Goal: Task Accomplishment & Management: Manage account settings

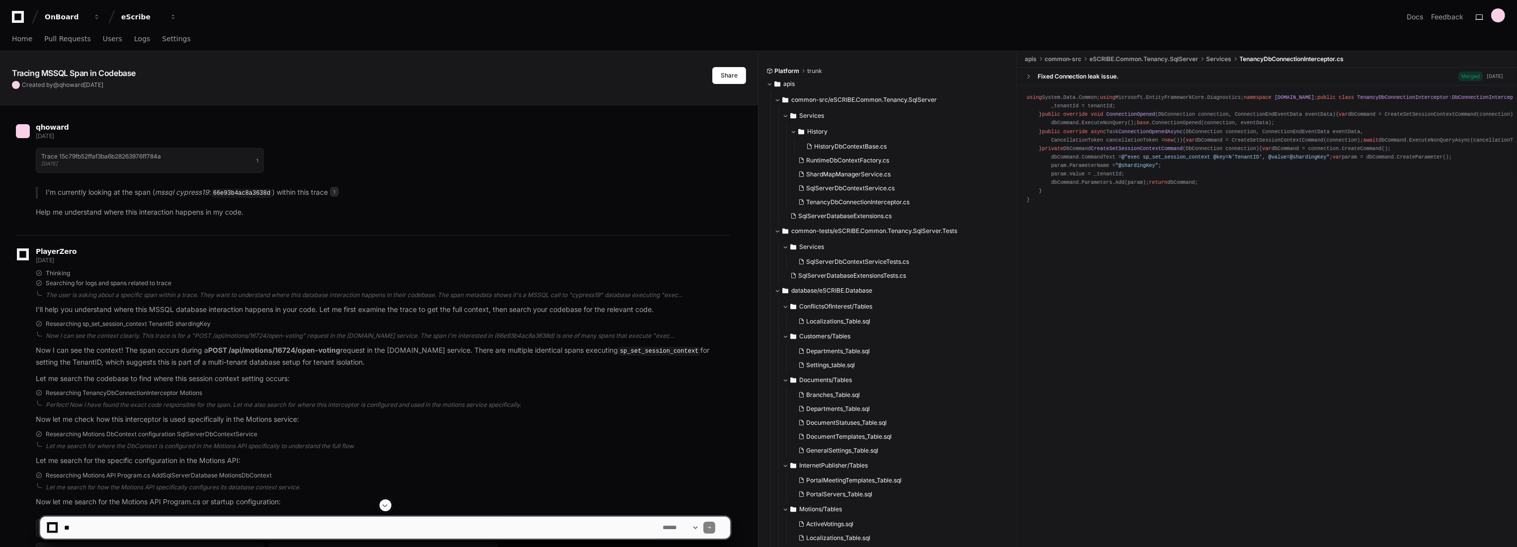
click at [532, 138] on div "qhoward [DATE]" at bounding box center [373, 132] width 714 height 17
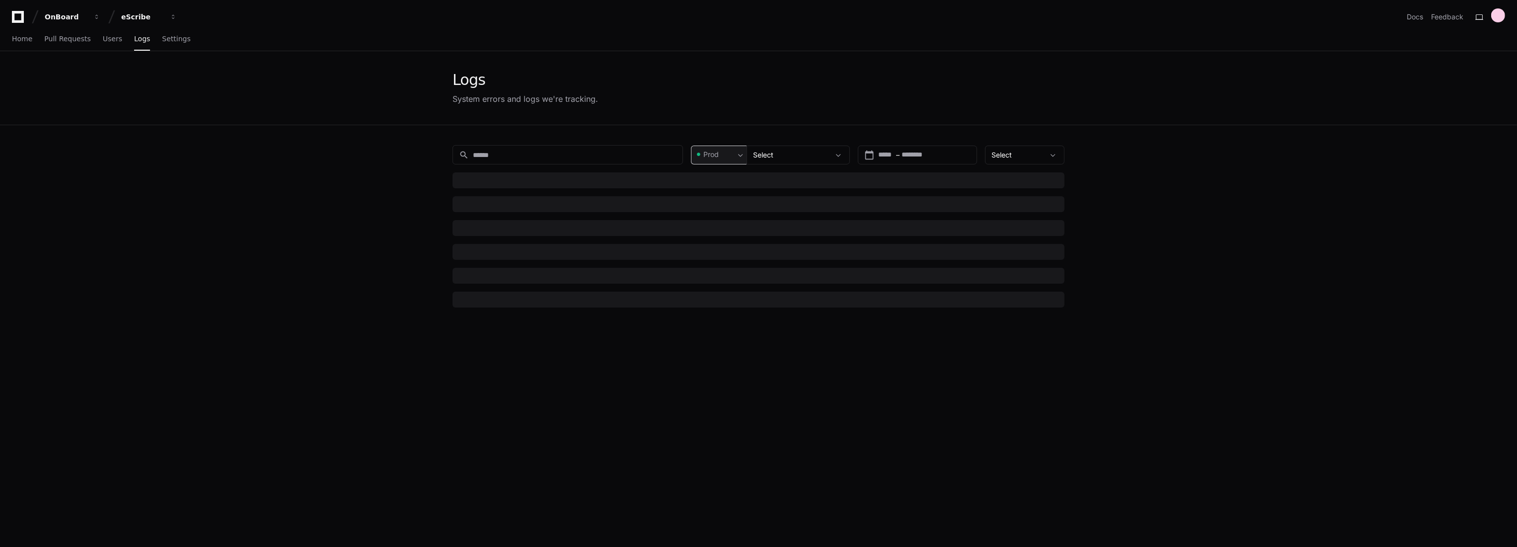
click at [715, 152] on span "Prod" at bounding box center [710, 155] width 15 height 10
click at [705, 202] on div "Pre-Prod" at bounding box center [718, 207] width 37 height 10
click at [1188, 168] on app-issue-list-page "Logs System errors and logs we're tracking. search Pre-Prod Select calendar_tod…" at bounding box center [758, 361] width 1517 height 621
click at [796, 153] on div "Select" at bounding box center [791, 155] width 76 height 10
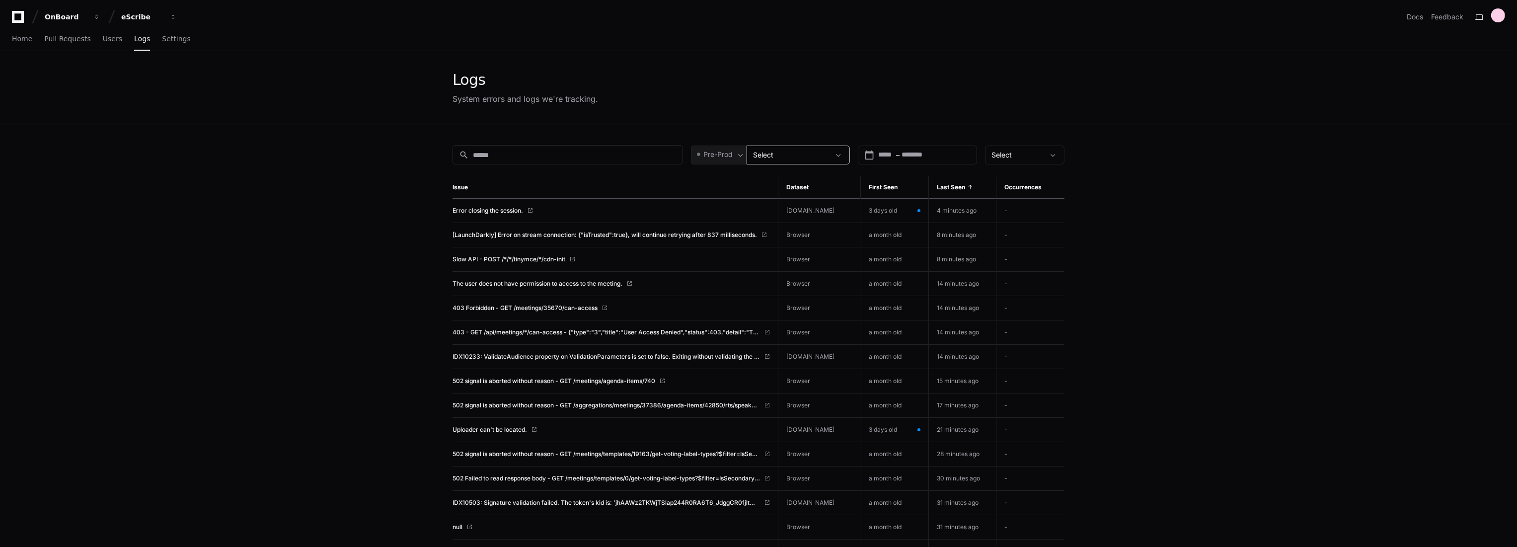
click at [396, 150] on app-issue-list-page "Logs System errors and logs we're tracking. search Pre-Prod Select calendar_tod…" at bounding box center [758, 448] width 1517 height 794
click at [487, 208] on span "Error closing the session." at bounding box center [488, 211] width 71 height 8
click at [590, 234] on span "[LaunchDarkly] Error on stream connection: {"isTrusted":true}, will continue re…" at bounding box center [605, 235] width 305 height 8
click at [532, 232] on span "[LaunchDarkly] Error on stream connection: {"isTrusted":true}, will continue re…" at bounding box center [605, 235] width 305 height 8
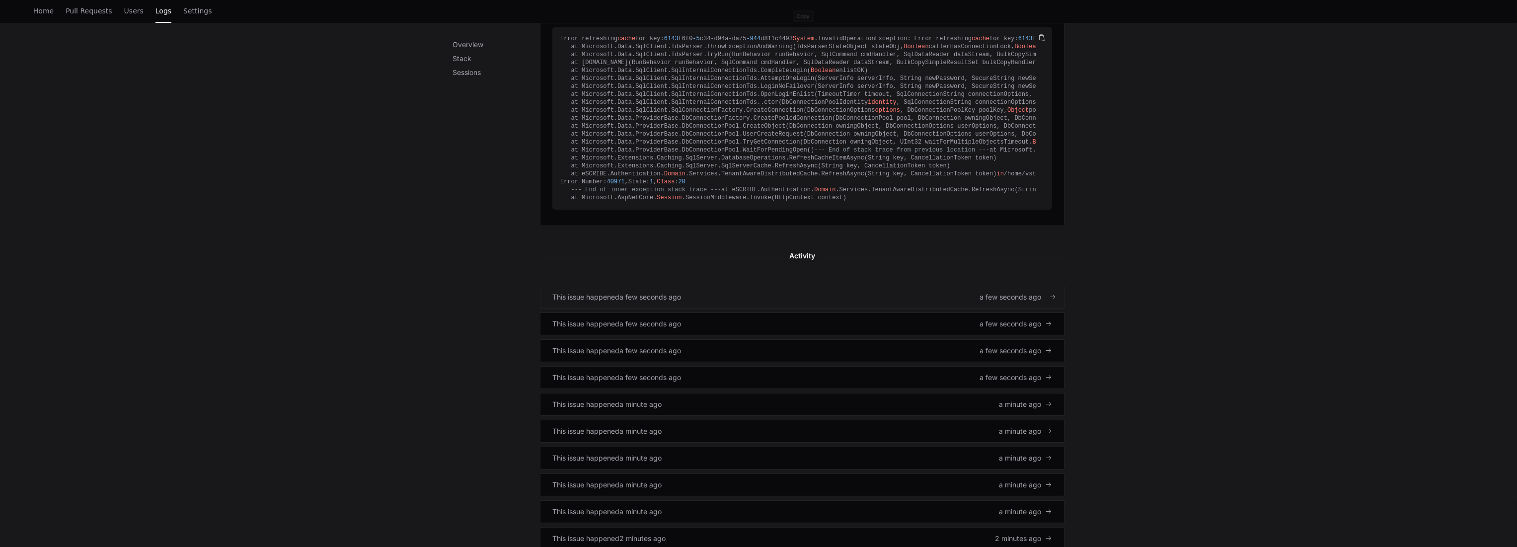
scroll to position [525, 0]
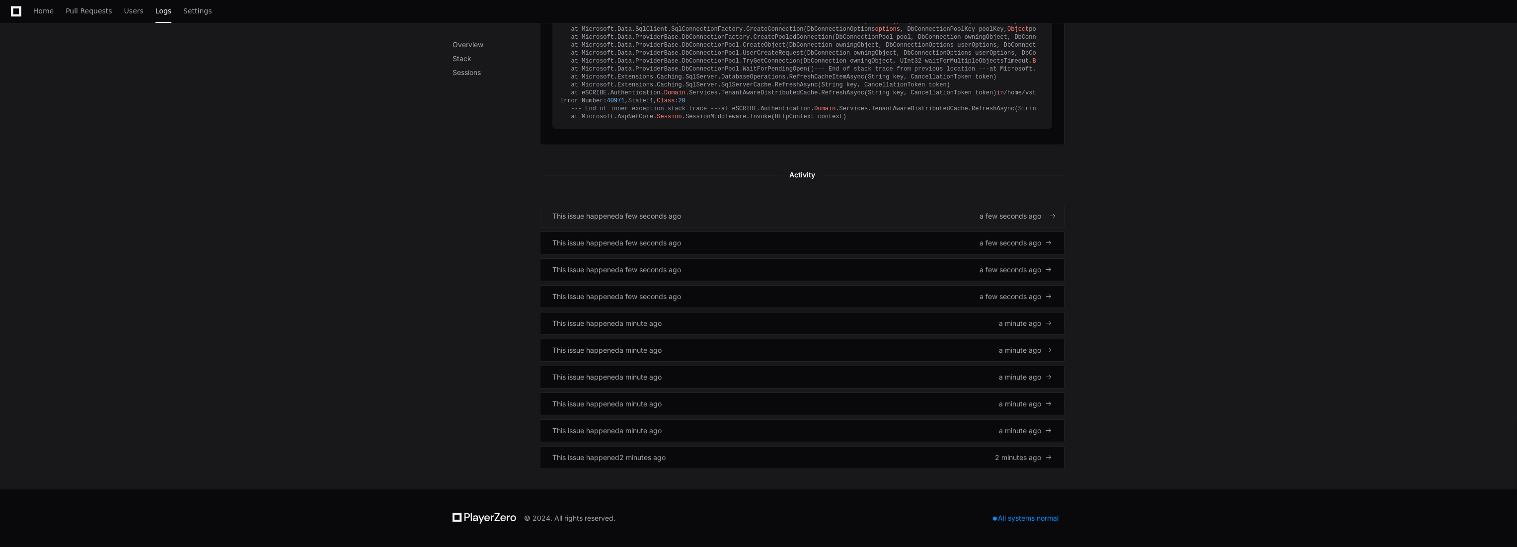
click at [704, 218] on div "This issue happened a few seconds ago a few seconds ago" at bounding box center [802, 216] width 500 height 10
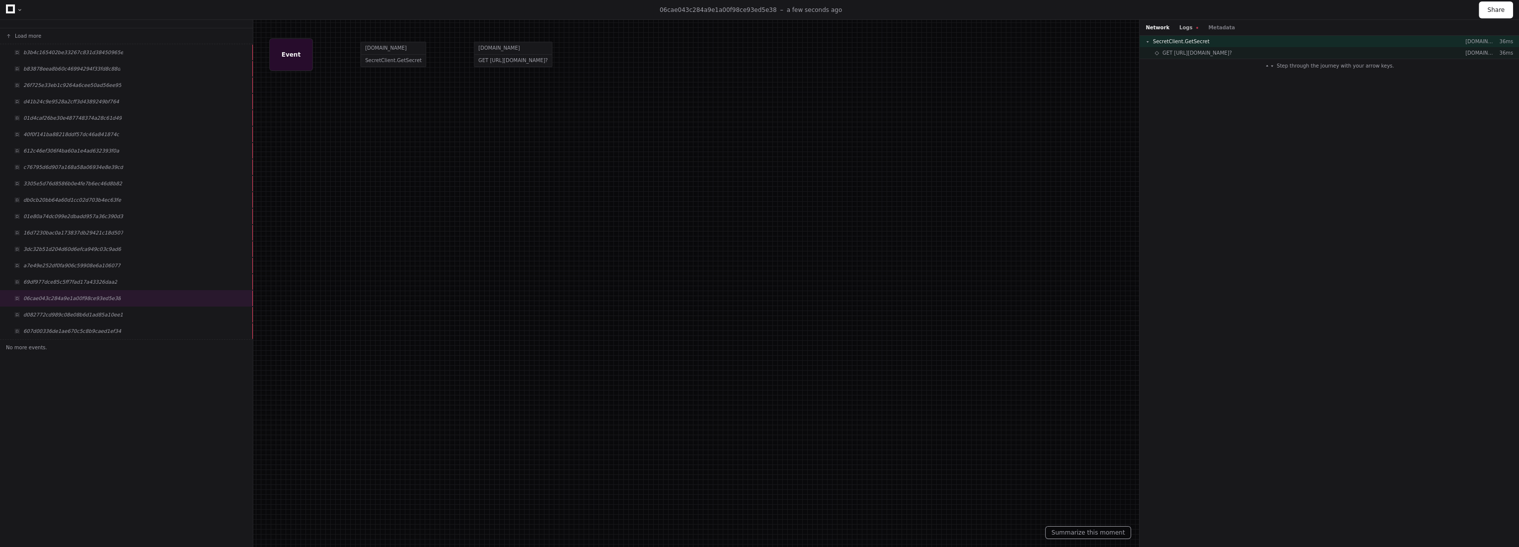
click at [1185, 24] on button "Logs" at bounding box center [1188, 27] width 19 height 7
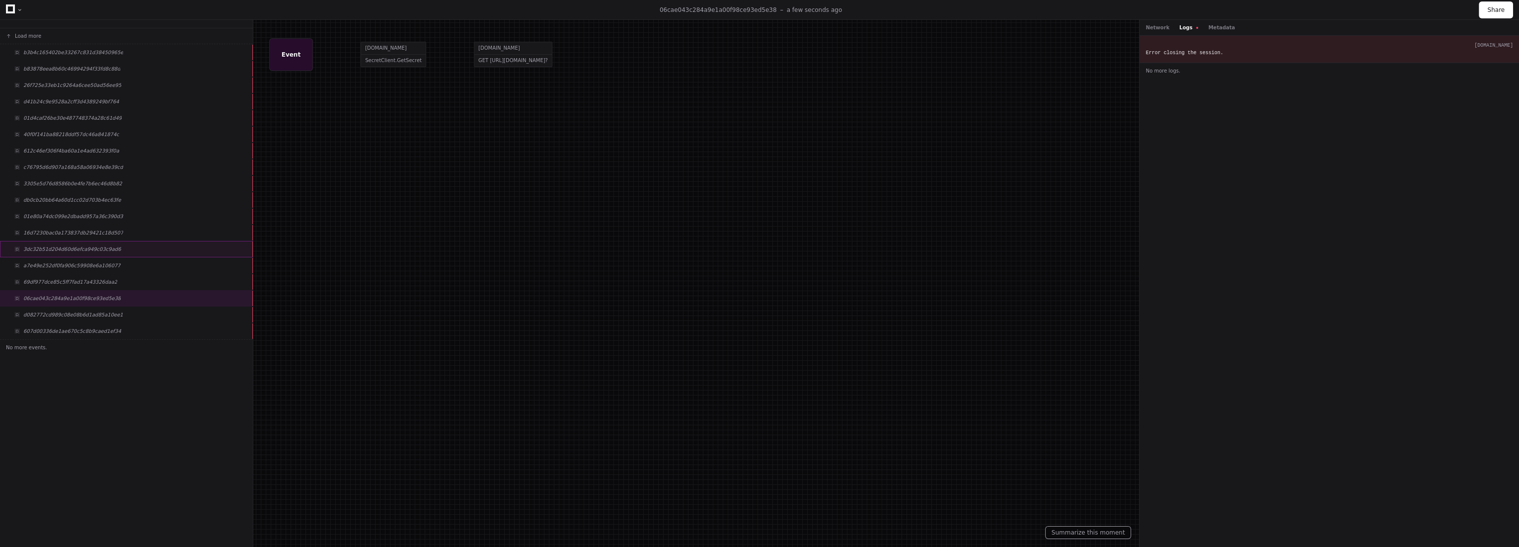
click at [118, 242] on div "3dc32b51d204d60d6efca949c03c9ad6" at bounding box center [126, 249] width 253 height 16
click at [45, 35] on button "Load more" at bounding box center [126, 36] width 253 height 16
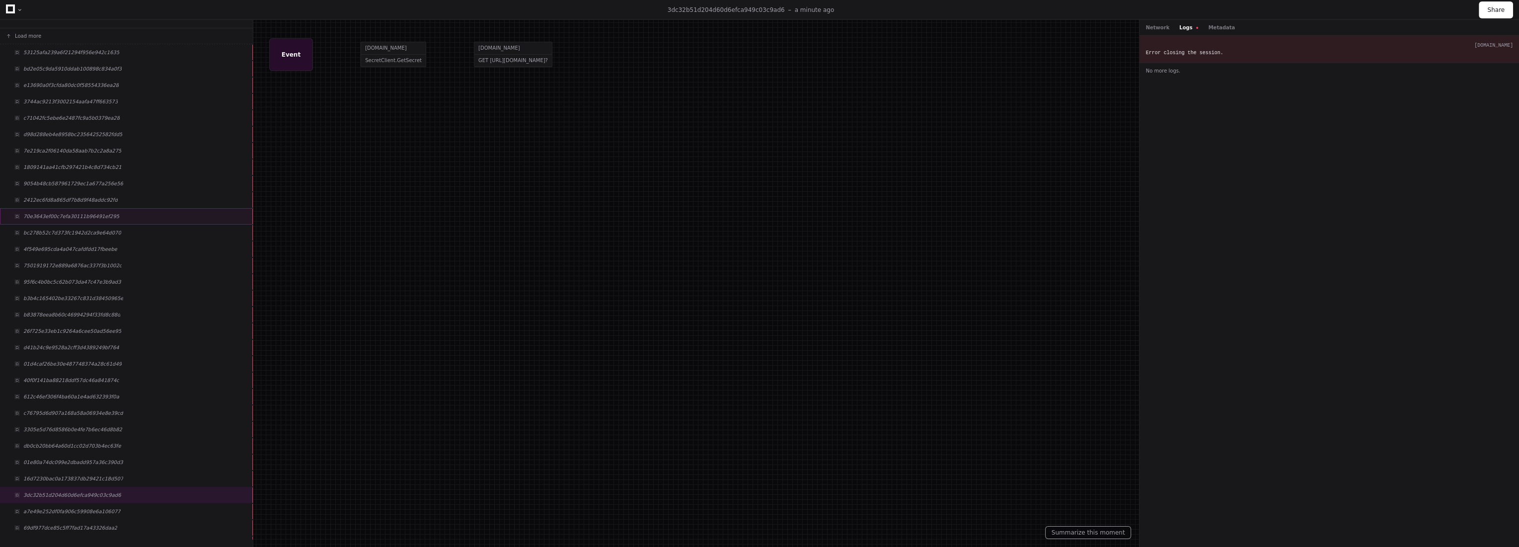
click at [60, 219] on div "70e3643ef00c7efa30111b96491ef295" at bounding box center [126, 216] width 253 height 16
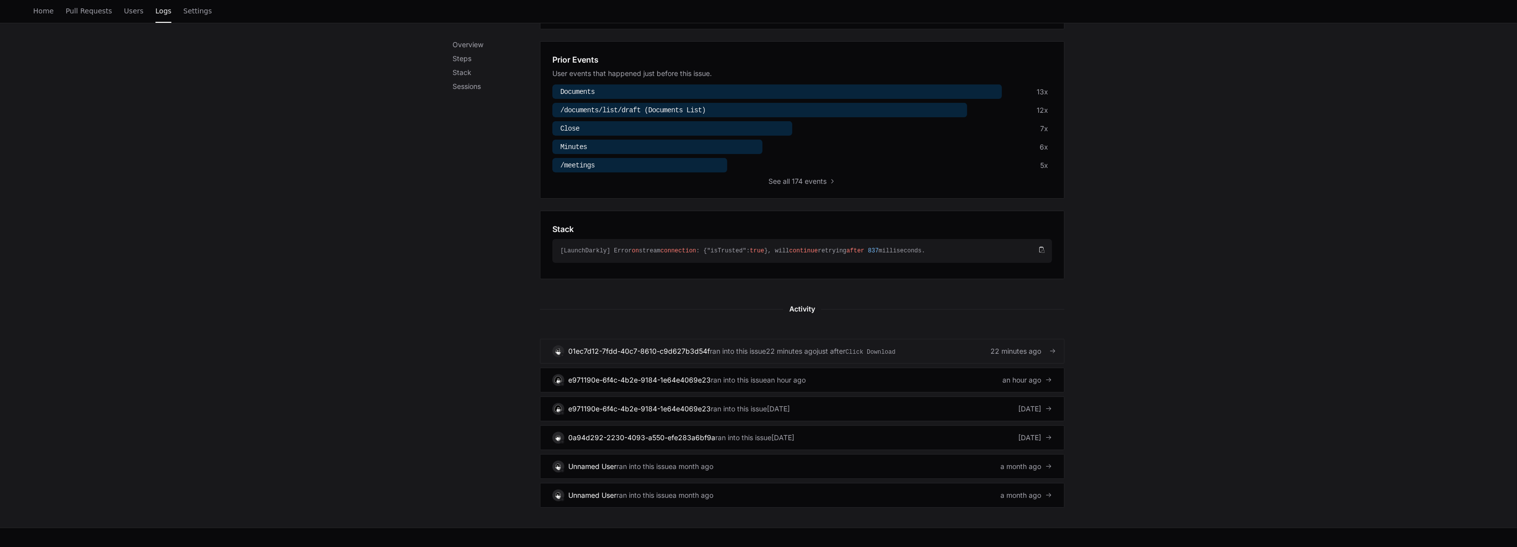
scroll to position [331, 0]
click at [907, 347] on div "01ec7d12-7fdd-40c7-8610-c9d627b3d54f ran into this issue 22 minutes ago just af…" at bounding box center [802, 348] width 500 height 12
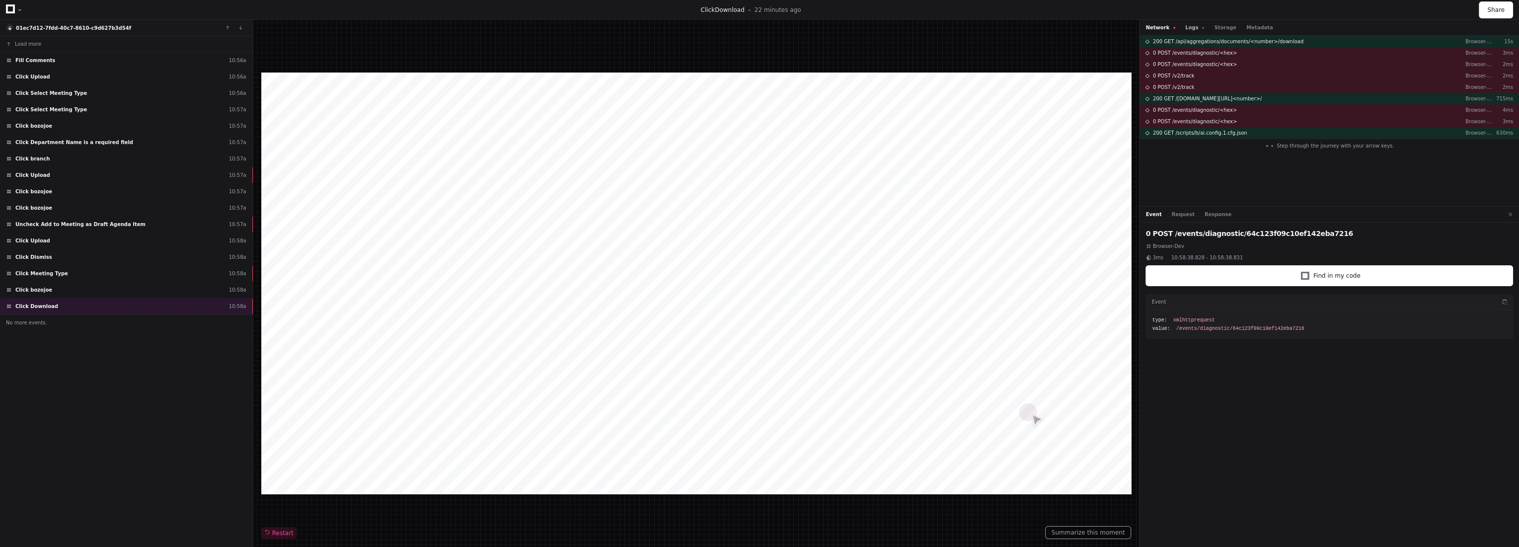
click at [1185, 29] on button "Logs" at bounding box center [1194, 27] width 19 height 7
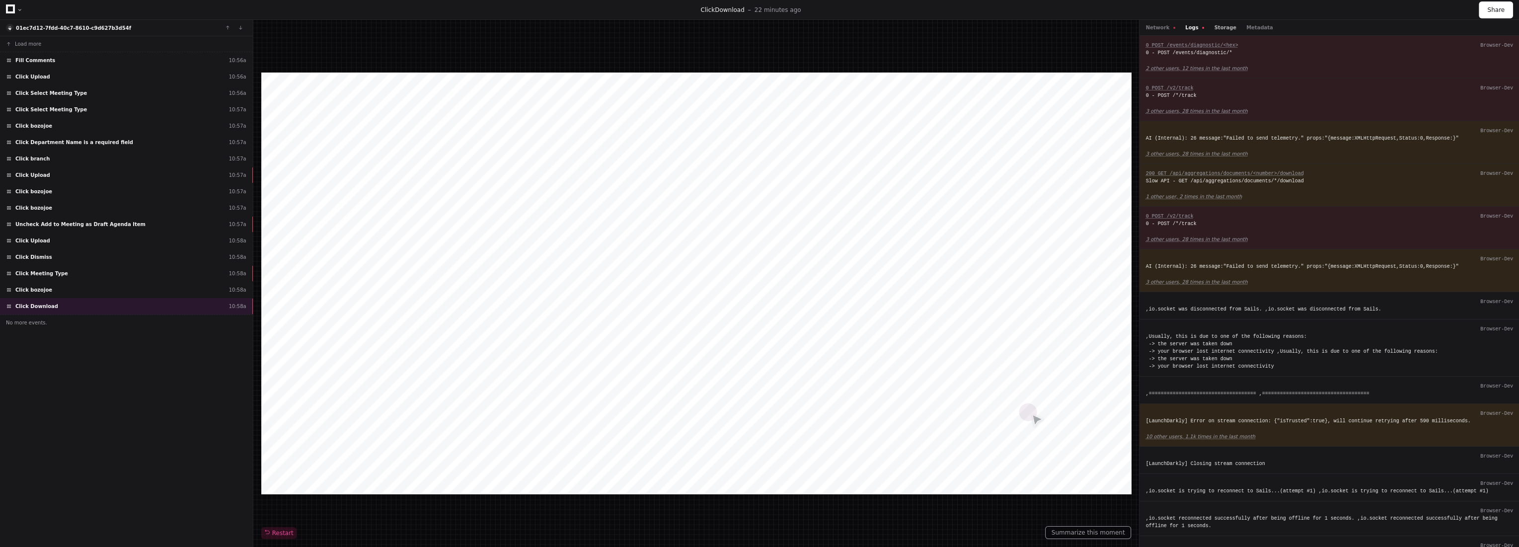
click at [1220, 28] on button "Storage" at bounding box center [1225, 27] width 22 height 7
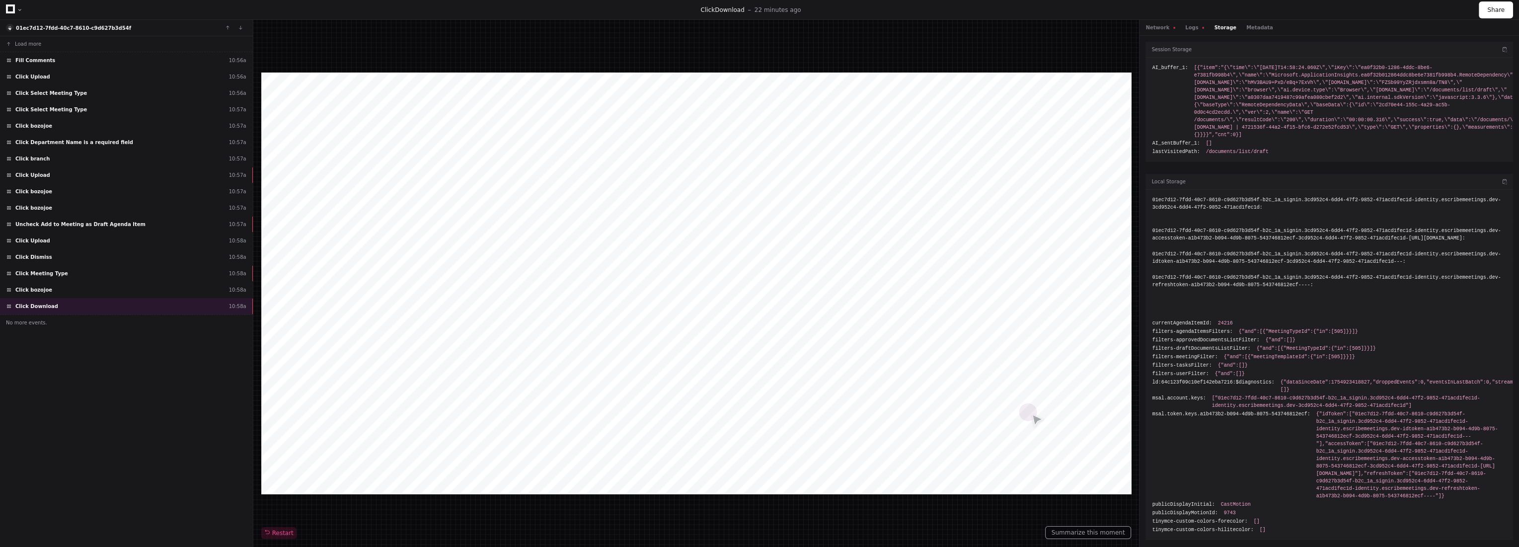
click at [17, 7] on div at bounding box center [20, 10] width 6 height 6
click at [23, 9] on div "Click Download 22 minutes ago" at bounding box center [751, 10] width 1456 height 8
click at [20, 10] on div at bounding box center [20, 10] width 6 height 6
click at [18, 10] on div at bounding box center [20, 10] width 6 height 6
click at [7, 7] on icon at bounding box center [10, 8] width 9 height 9
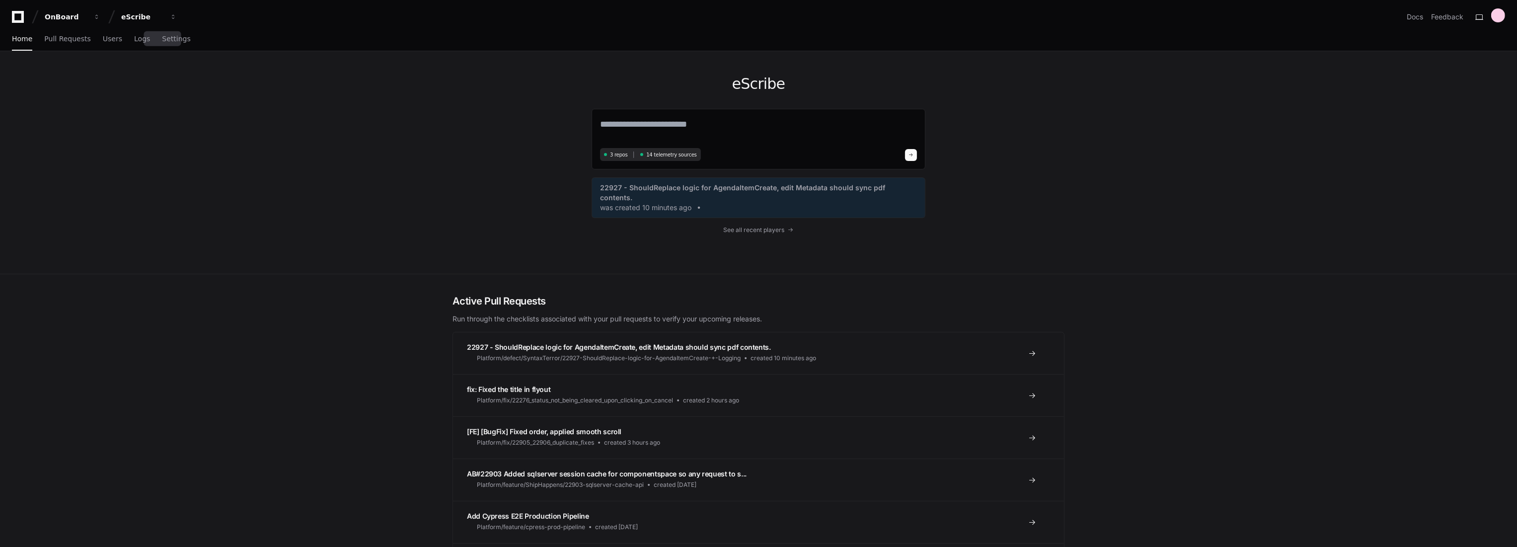
click at [149, 34] on div "Home Pull Requests Users Logs Settings" at bounding box center [101, 39] width 179 height 23
click at [162, 38] on span "Settings" at bounding box center [176, 39] width 28 height 6
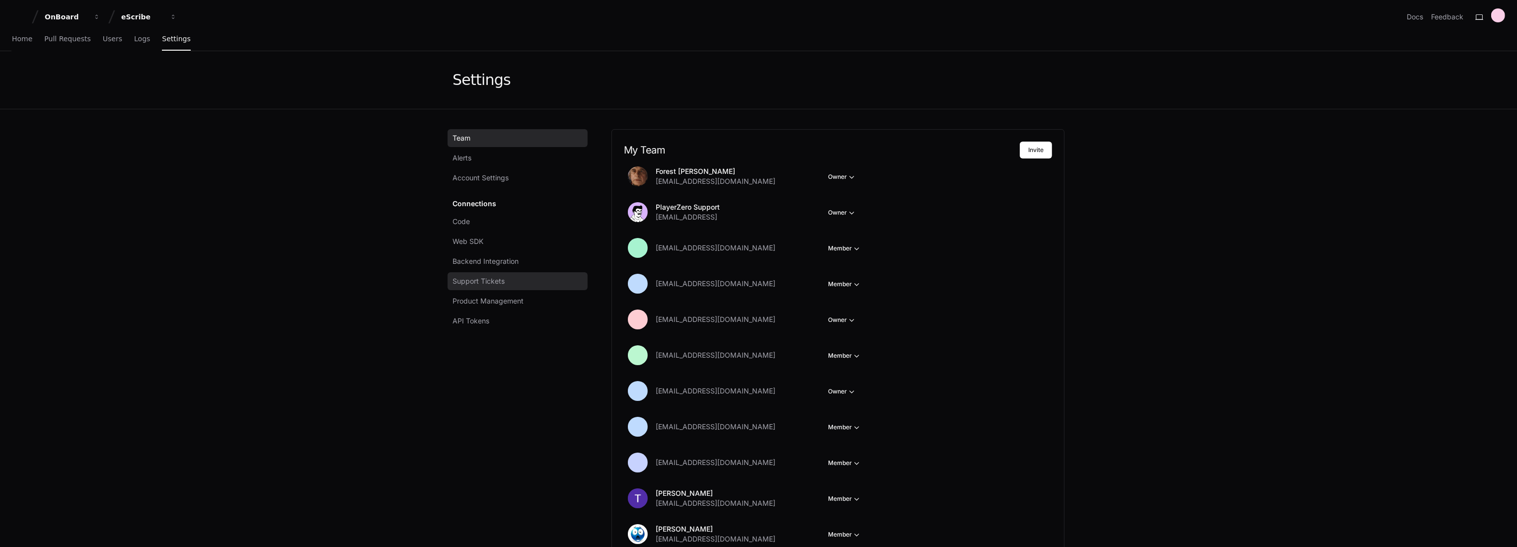
scroll to position [55, 0]
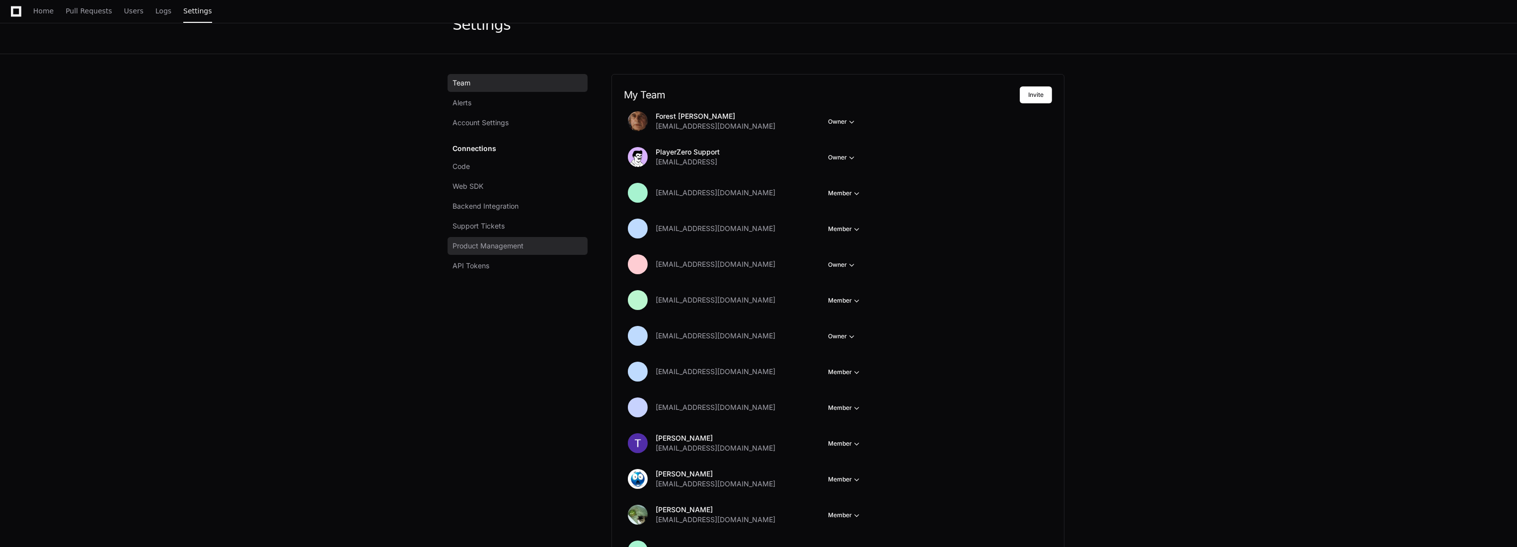
click at [507, 249] on span "Product Management" at bounding box center [488, 246] width 71 height 10
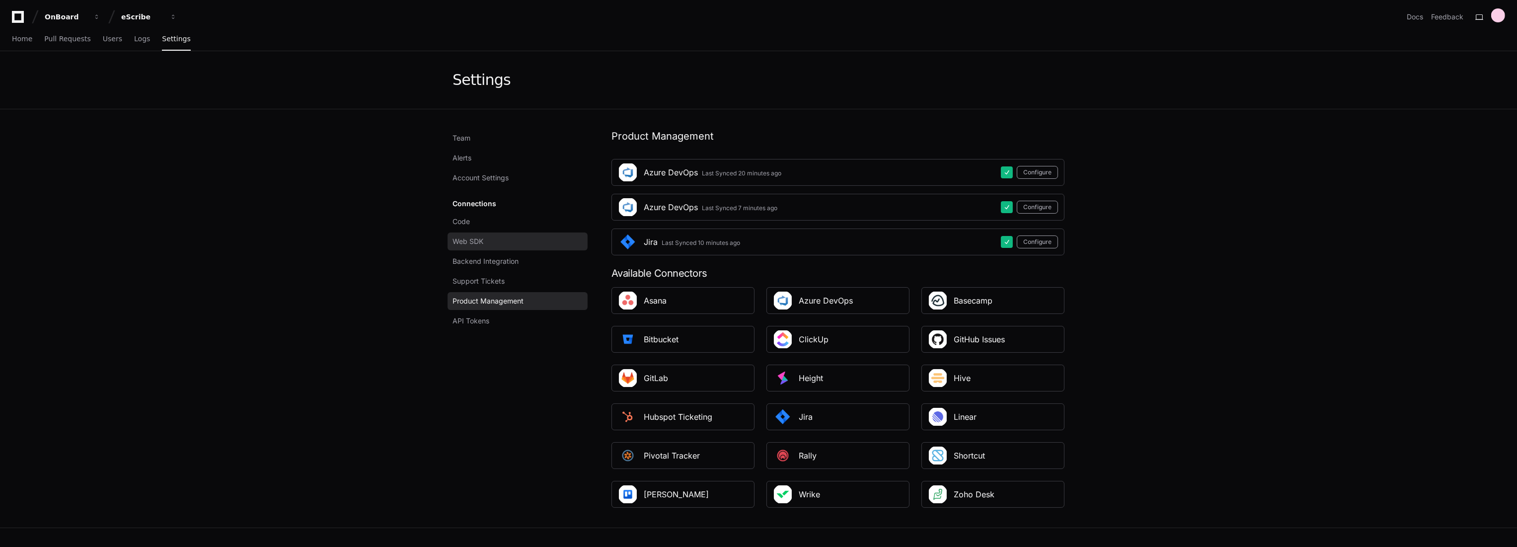
click at [518, 240] on link "Web SDK" at bounding box center [518, 241] width 140 height 18
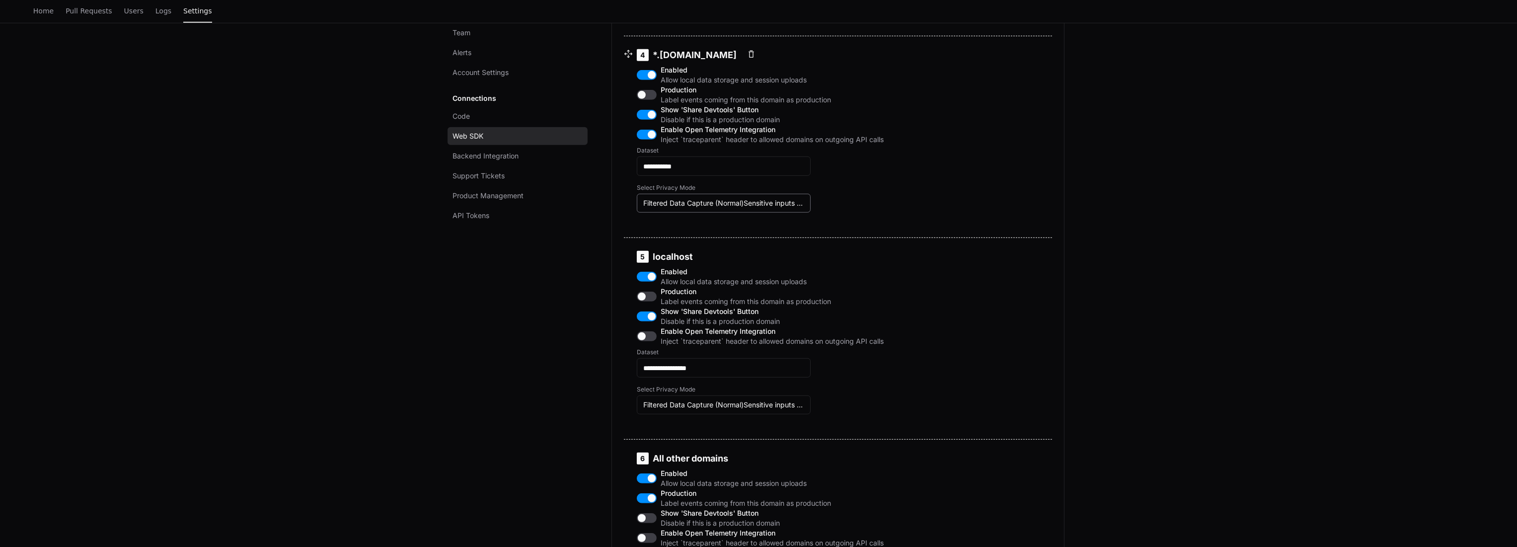
scroll to position [1104, 0]
click at [743, 212] on div "Filtered Data Capture (Normal)Sensitive inputs are removed, and regular express…" at bounding box center [724, 202] width 174 height 19
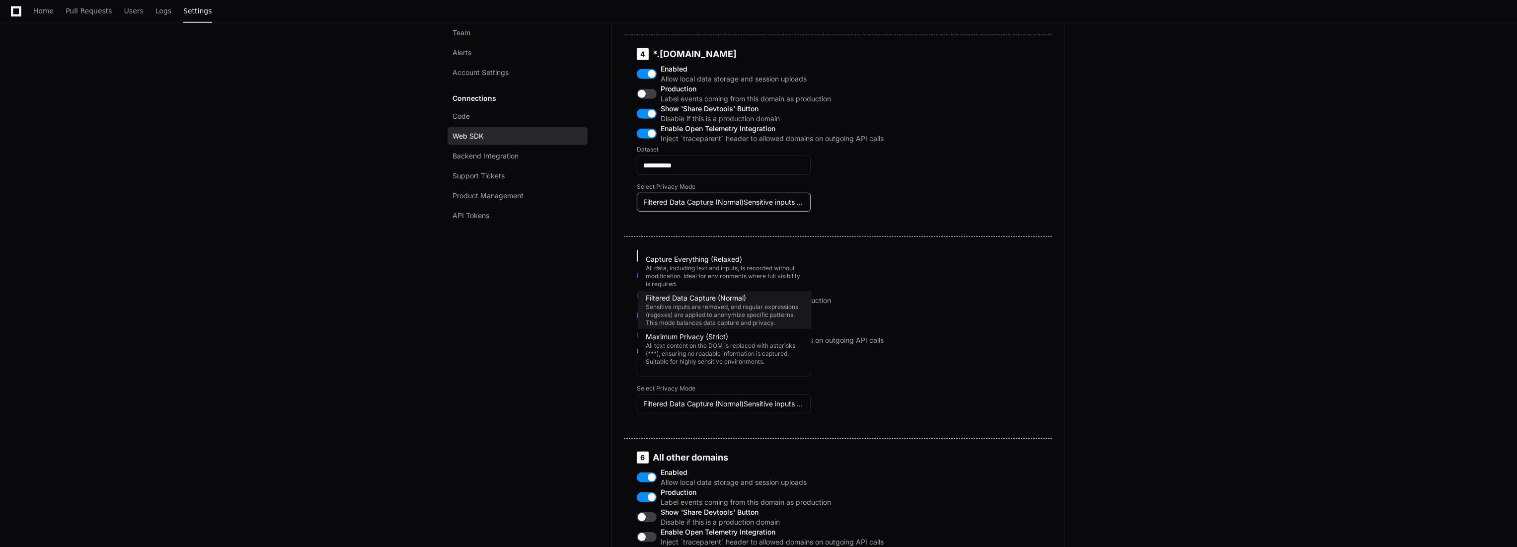
click at [755, 234] on div at bounding box center [758, 273] width 1517 height 547
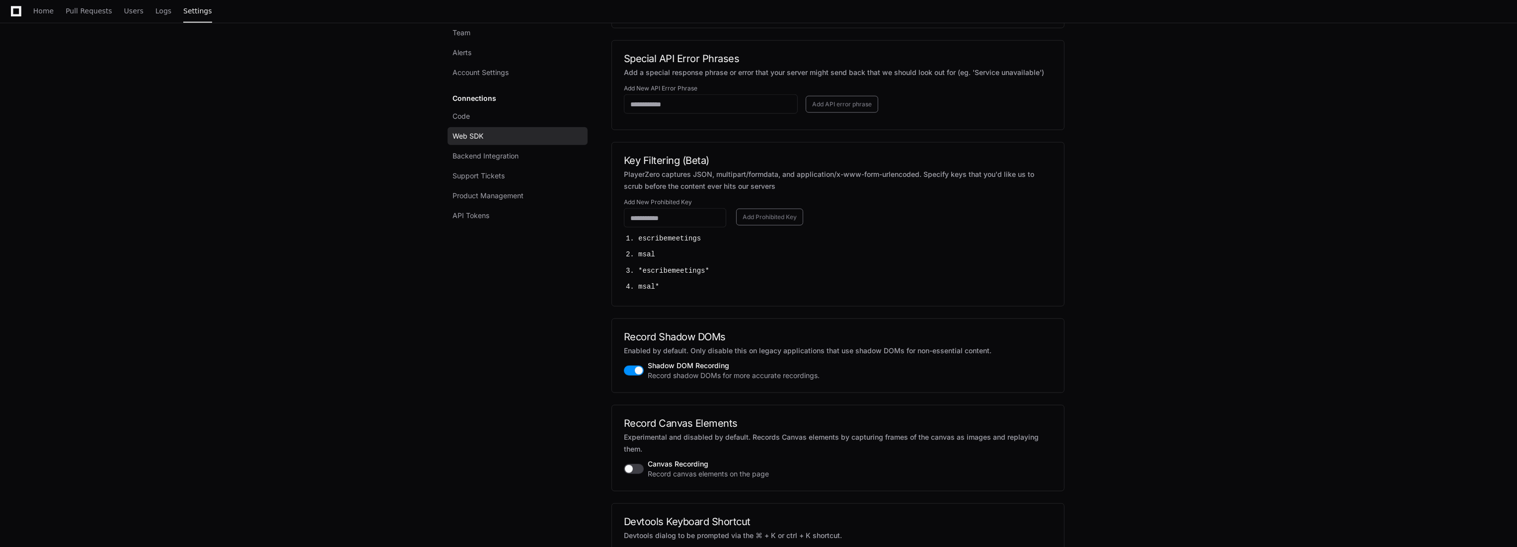
scroll to position [1931, 0]
click at [677, 221] on input "Add New Prohibited Key" at bounding box center [674, 216] width 89 height 10
paste input "*******"
click at [765, 224] on button "Add Prohibited Key" at bounding box center [769, 215] width 67 height 17
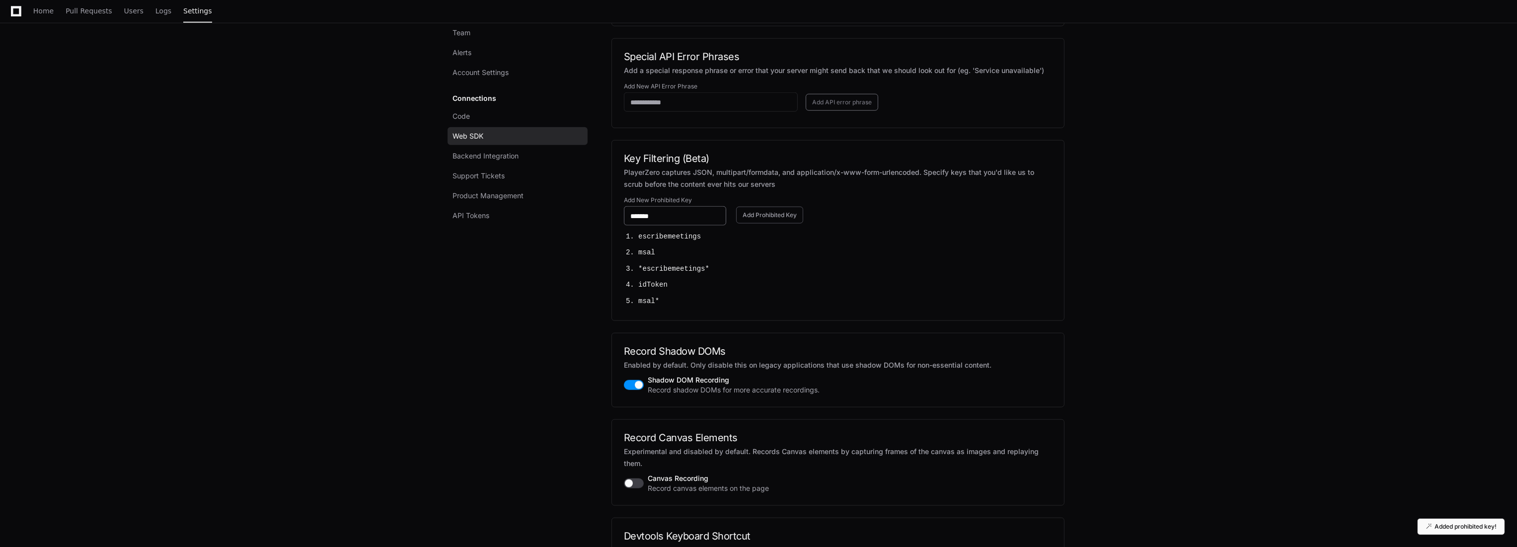
click at [688, 221] on input "*******" at bounding box center [674, 216] width 89 height 10
click at [637, 221] on input "*******" at bounding box center [674, 216] width 89 height 10
click at [747, 224] on button "Add Prohibited Key" at bounding box center [769, 215] width 67 height 17
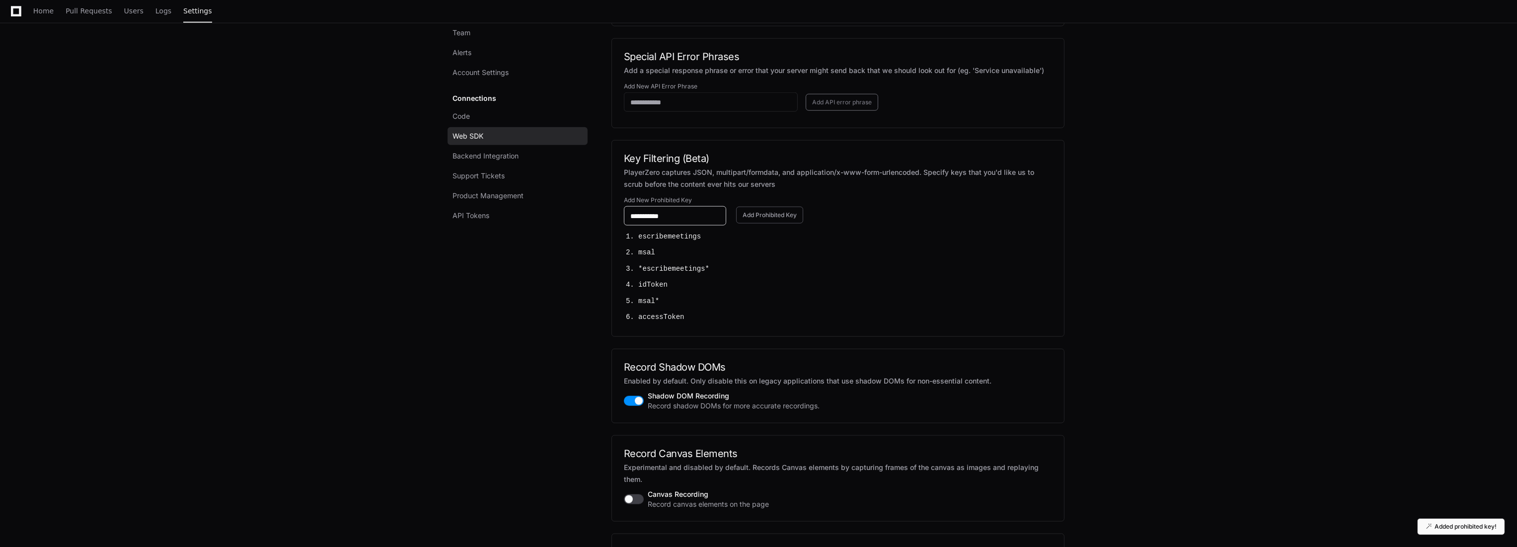
click at [688, 221] on input "**********" at bounding box center [674, 216] width 89 height 10
click at [644, 221] on input "**********" at bounding box center [674, 216] width 89 height 10
drag, startPoint x: 655, startPoint y: 246, endPoint x: 610, endPoint y: 245, distance: 45.7
click at [771, 224] on button "Add Prohibited Key" at bounding box center [769, 215] width 67 height 17
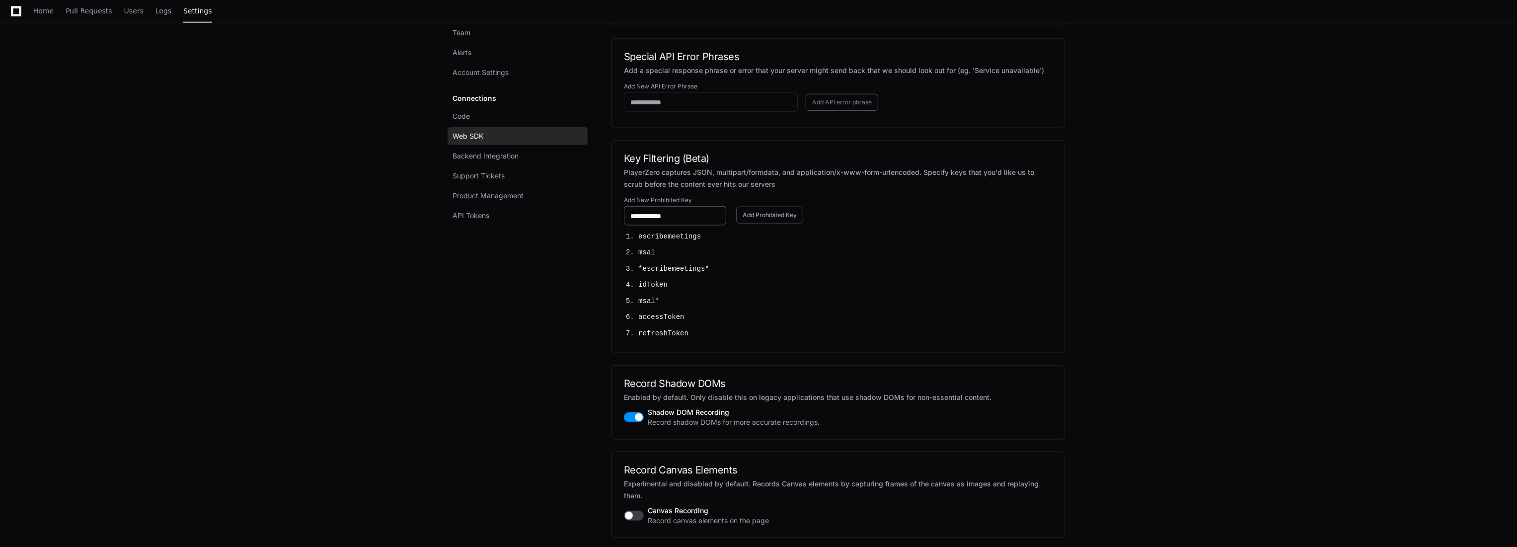
click at [668, 221] on input "**********" at bounding box center [674, 216] width 89 height 10
click at [632, 221] on input "*****" at bounding box center [674, 216] width 89 height 10
click at [634, 221] on input "*****" at bounding box center [674, 216] width 89 height 10
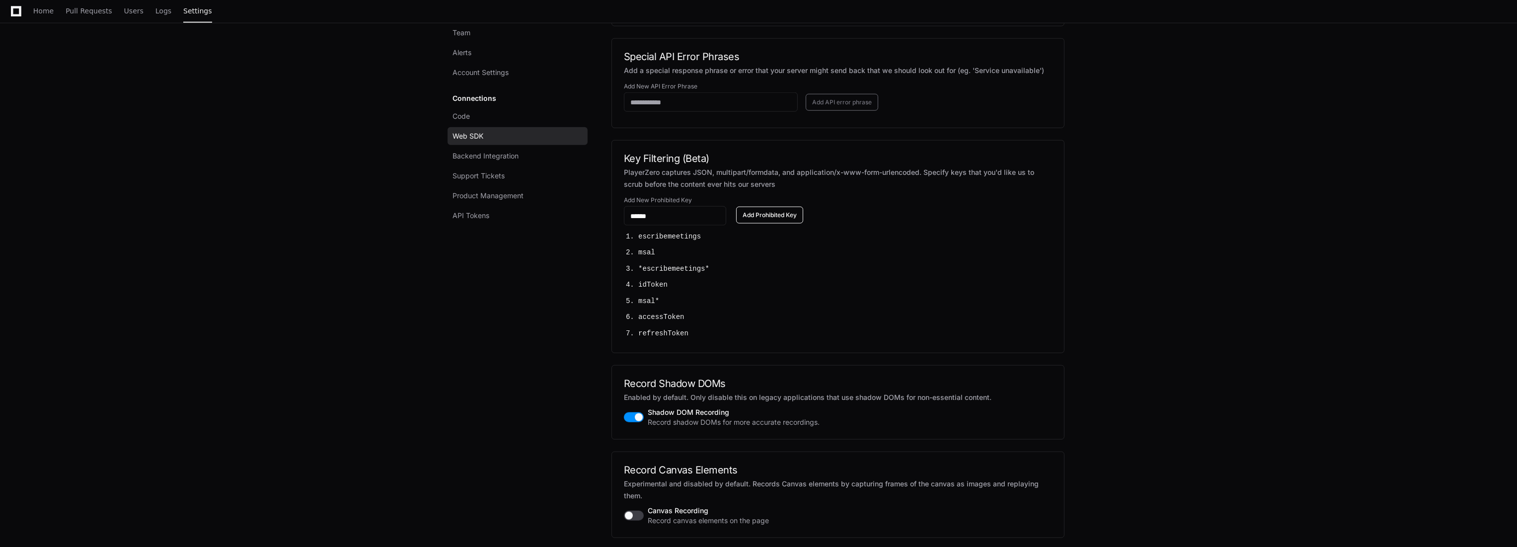
click at [761, 224] on button "Add Prohibited Key" at bounding box center [769, 215] width 67 height 17
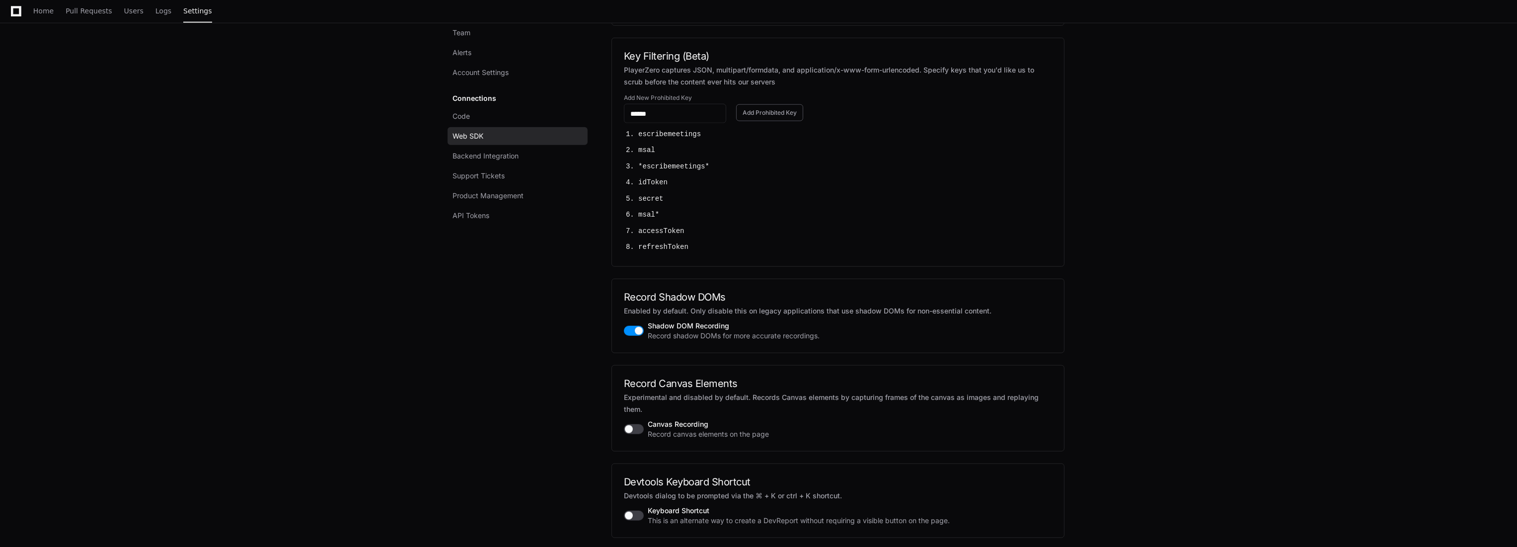
scroll to position [2058, 0]
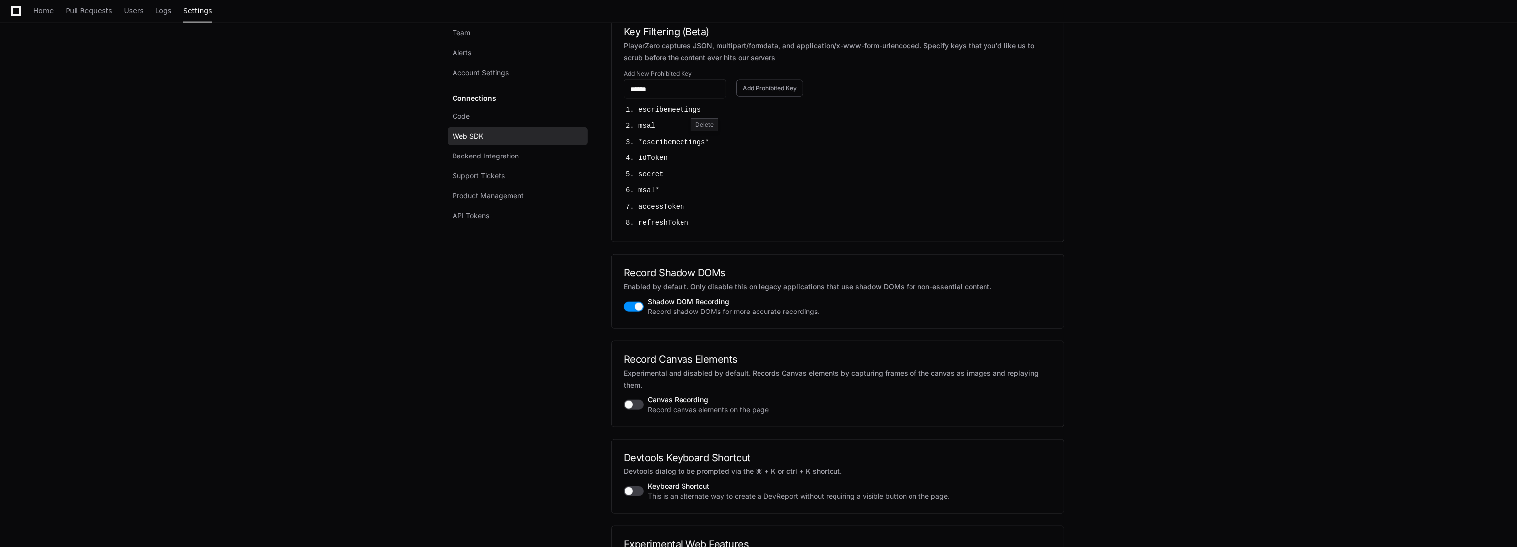
click at [691, 119] on div "Delete" at bounding box center [704, 124] width 27 height 13
click at [672, 94] on input "******" at bounding box center [674, 89] width 89 height 10
paste input "**********"
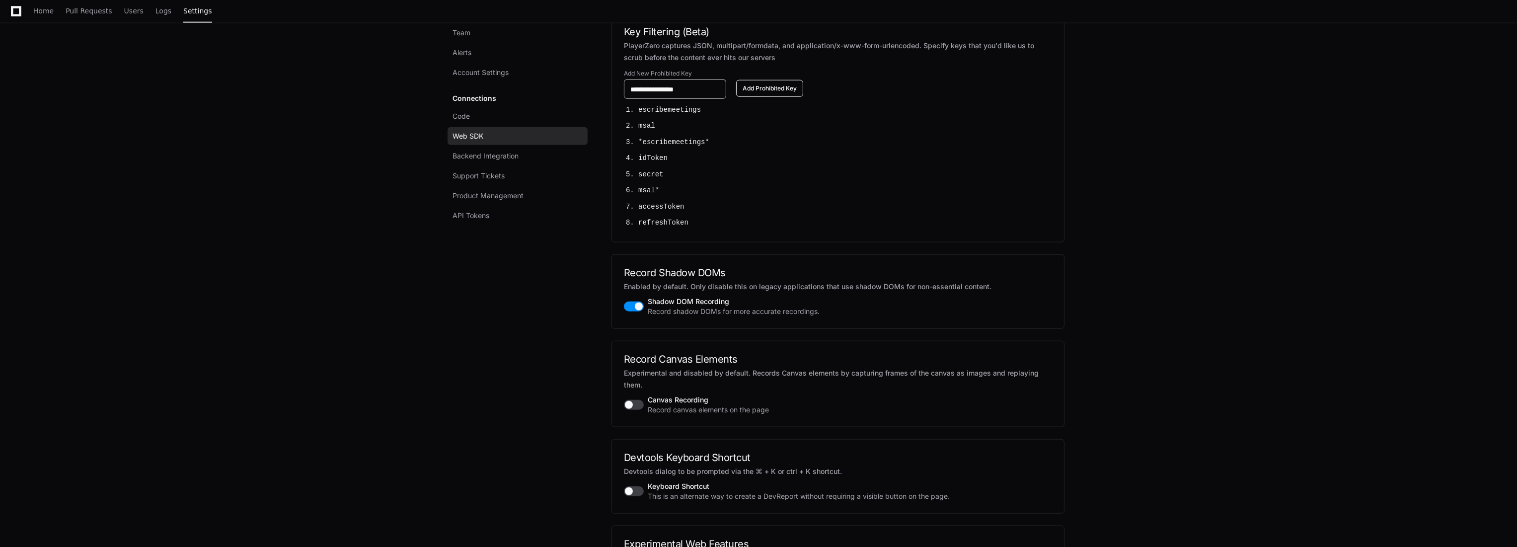
type input "**********"
click at [787, 97] on button "Add Prohibited Key" at bounding box center [769, 88] width 67 height 17
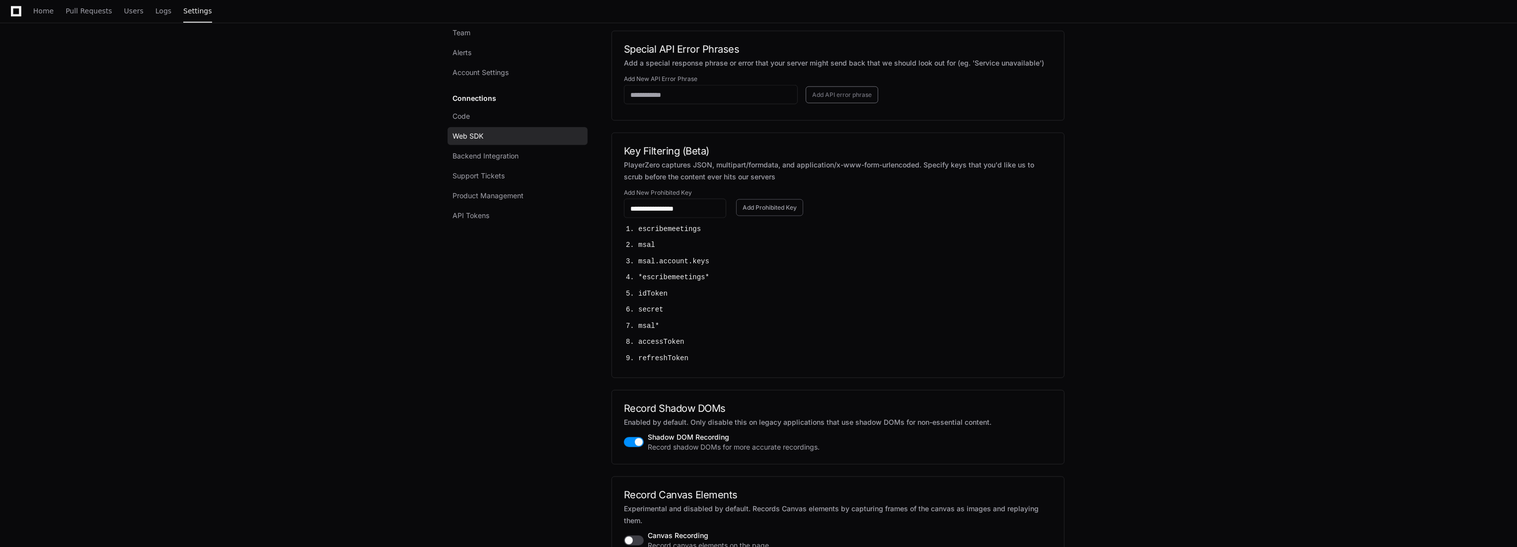
scroll to position [1853, 0]
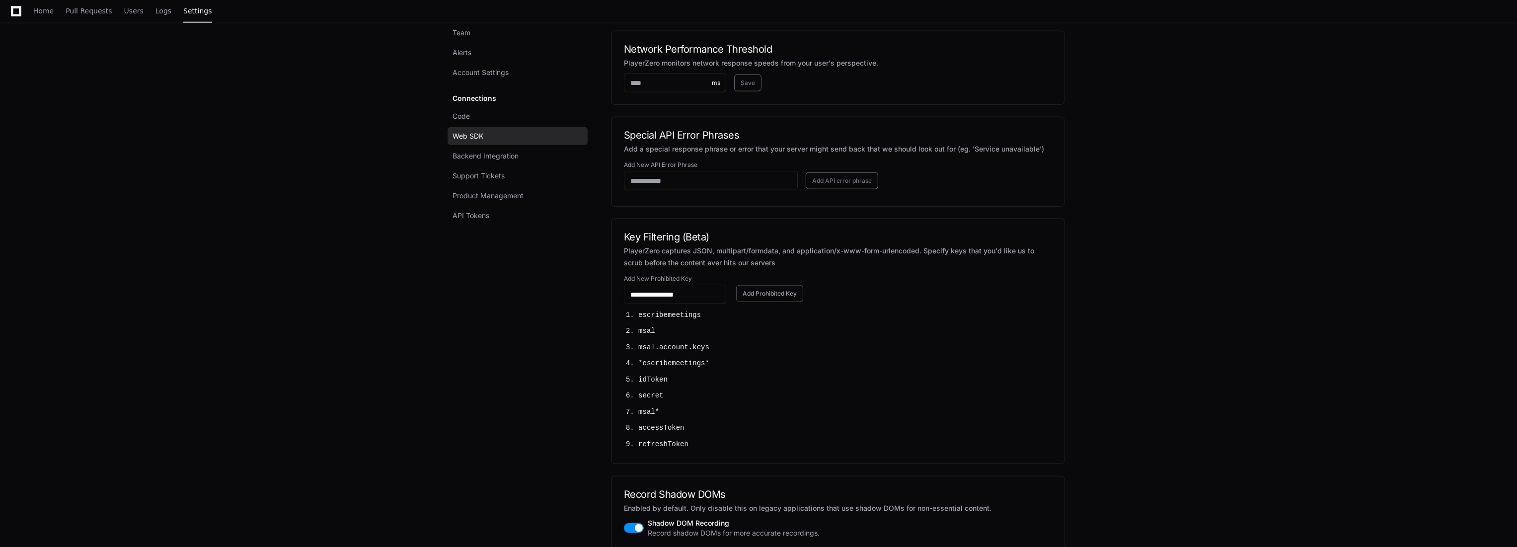
click at [976, 269] on p "PlayerZero captures JSON, multipart/formdata, and application/x-www-form-urlenc…" at bounding box center [838, 257] width 428 height 24
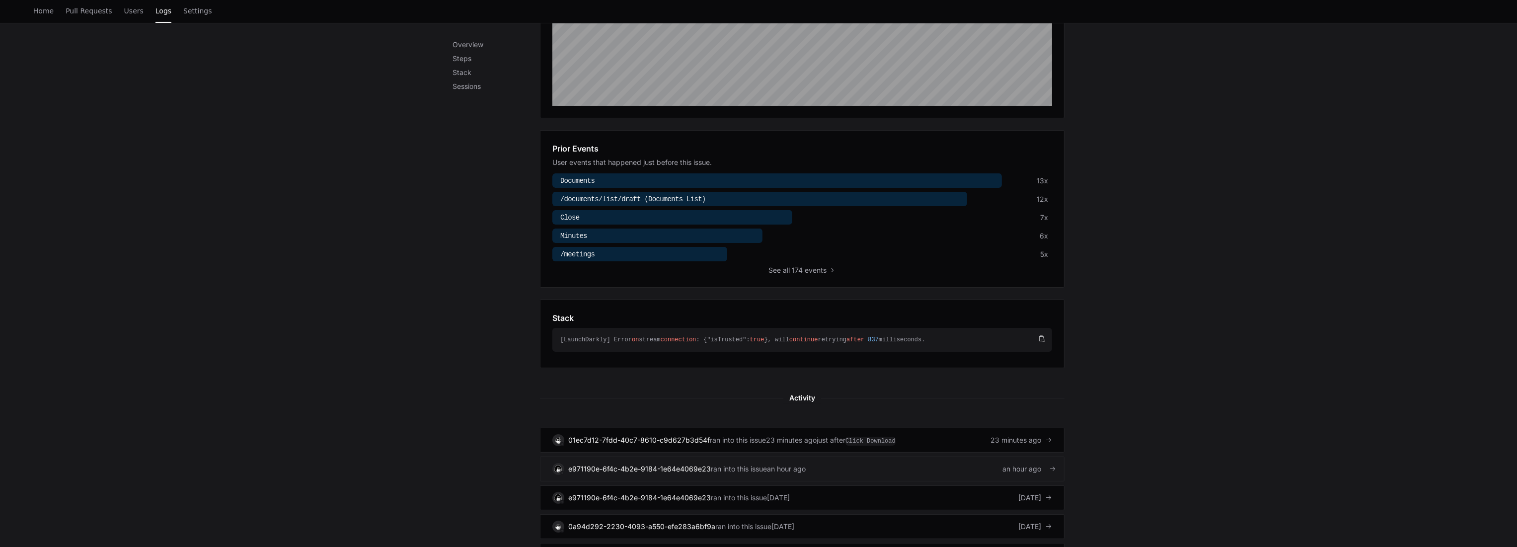
scroll to position [331, 0]
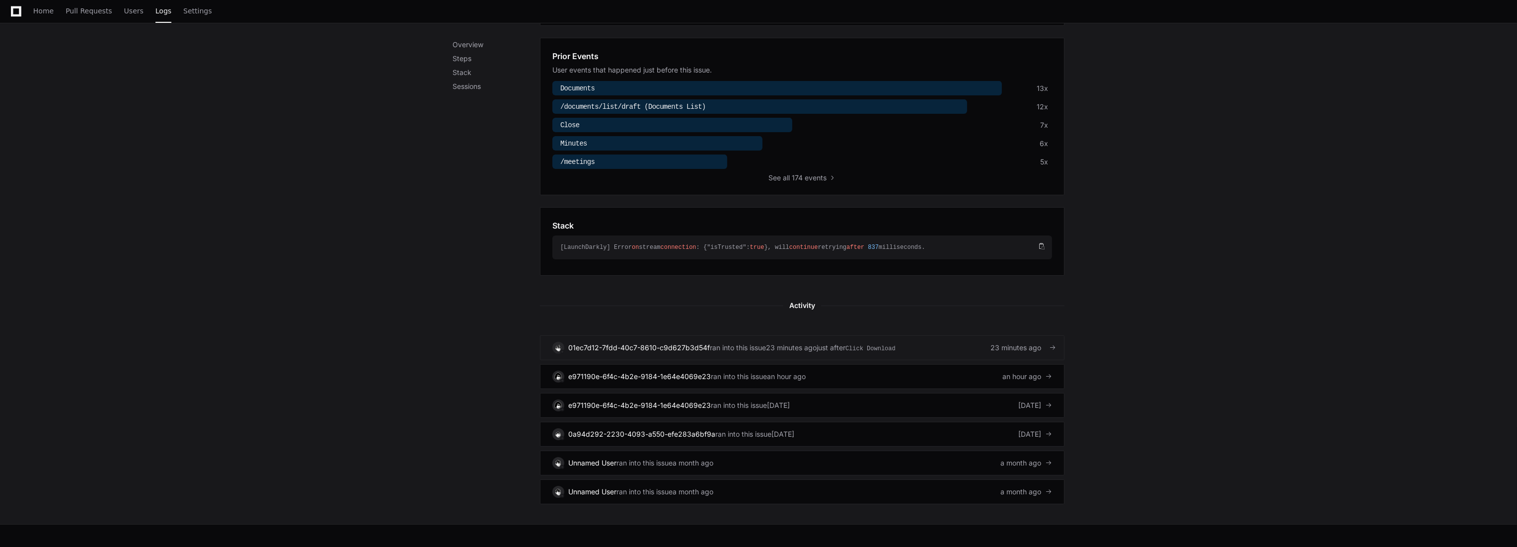
click at [765, 343] on span "ran into this issue" at bounding box center [738, 348] width 56 height 10
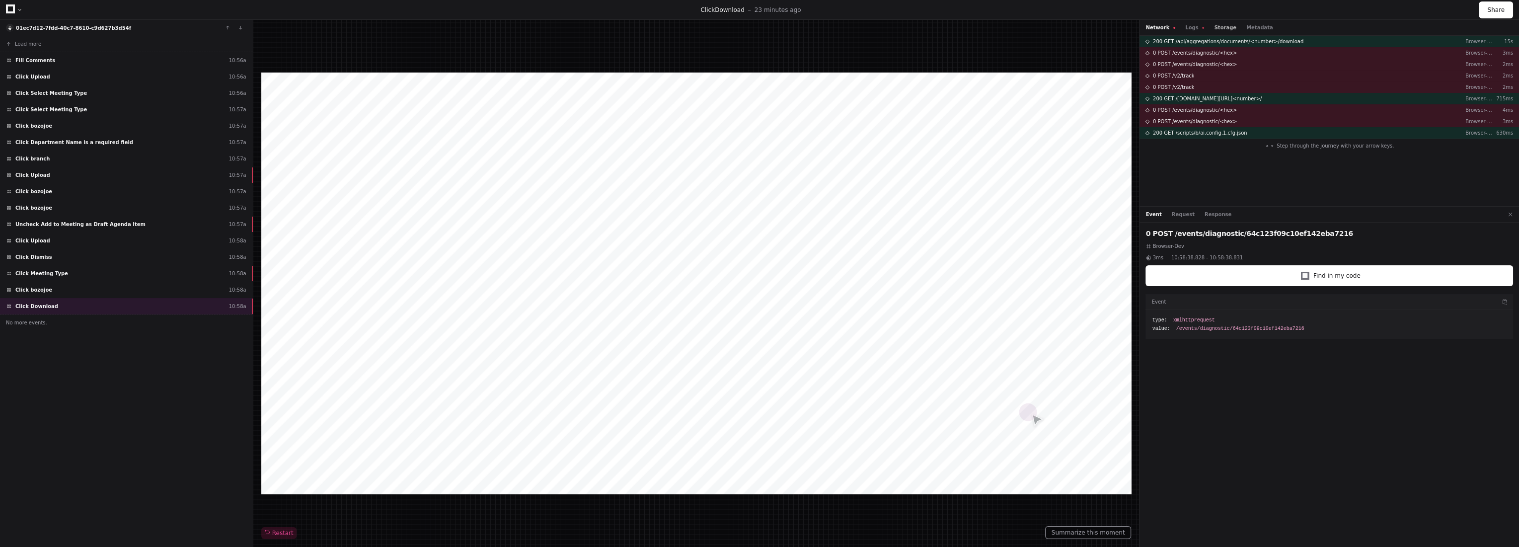
click at [1214, 26] on button "Storage" at bounding box center [1225, 27] width 22 height 7
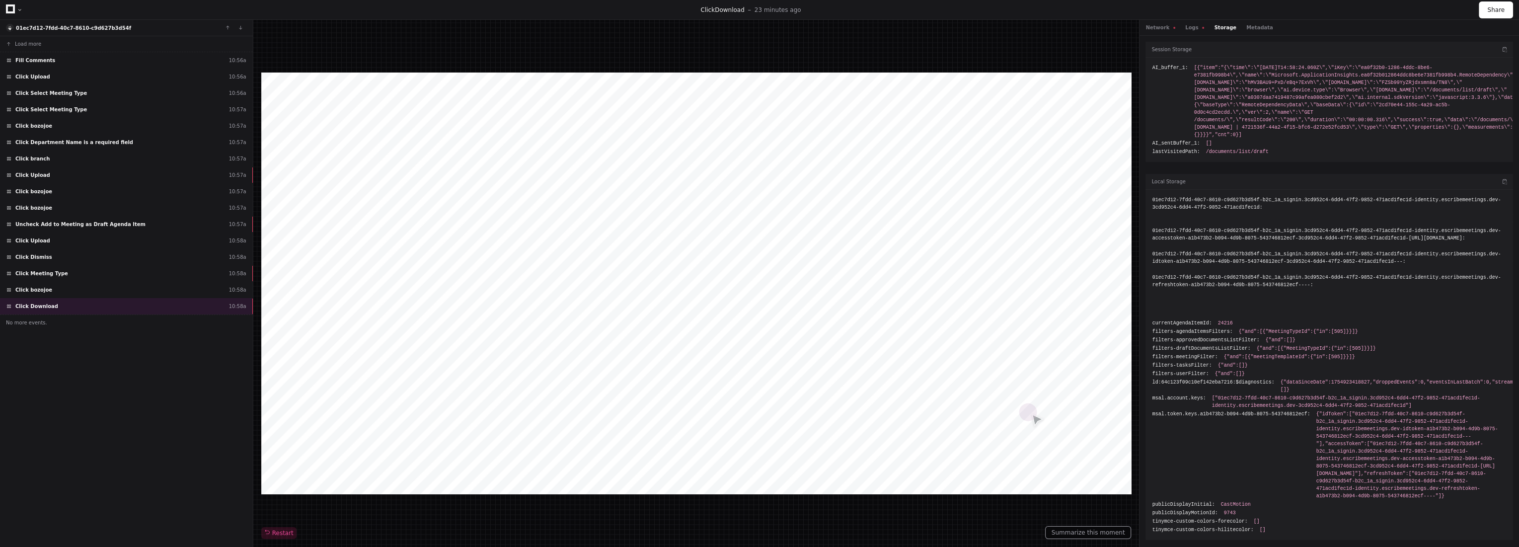
click at [1316, 410] on span "{"idToken":["01ec7d12-7fdd-40c7-8610-c9d627b3d54f-b2c_1a_signin.3cd952c4-6dd4-4…" at bounding box center [1411, 454] width 190 height 89
copy span "idToken"
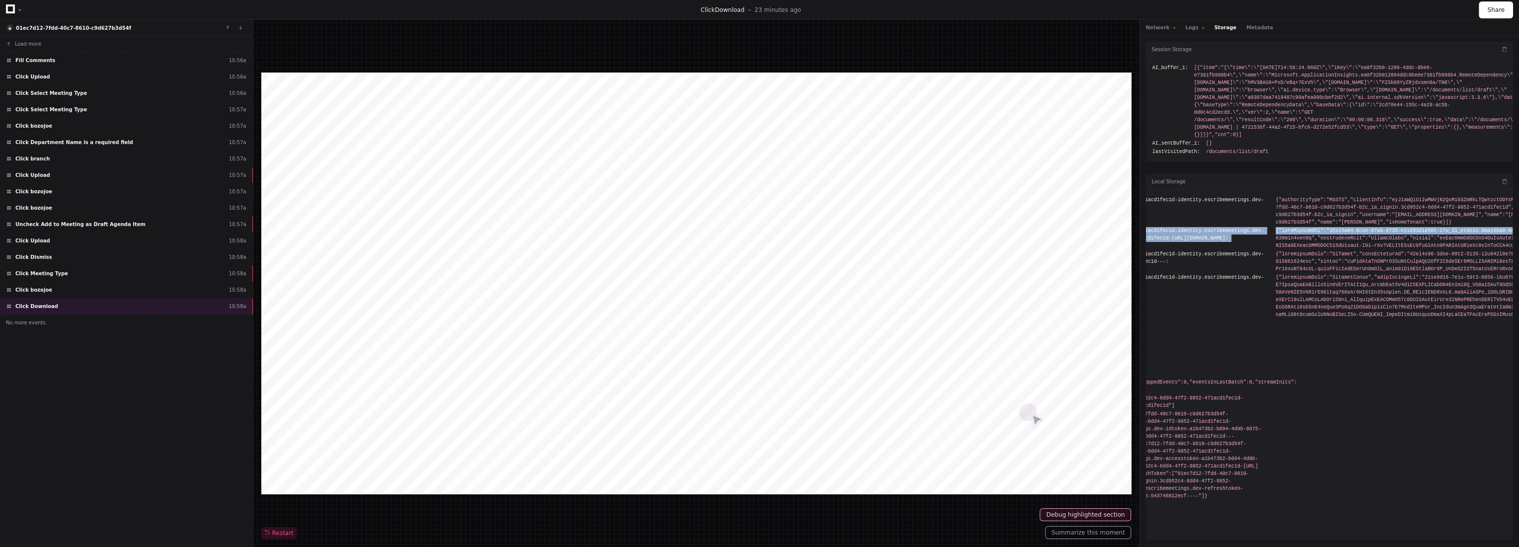
drag, startPoint x: 1265, startPoint y: 189, endPoint x: 1518, endPoint y: 188, distance: 252.8
click at [1518, 188] on div "Session Storage AI_buffer_1: [{"item":"{\"time\":\"2025-08-11T14:58:24.060Z\",\…" at bounding box center [1330, 289] width 380 height 507
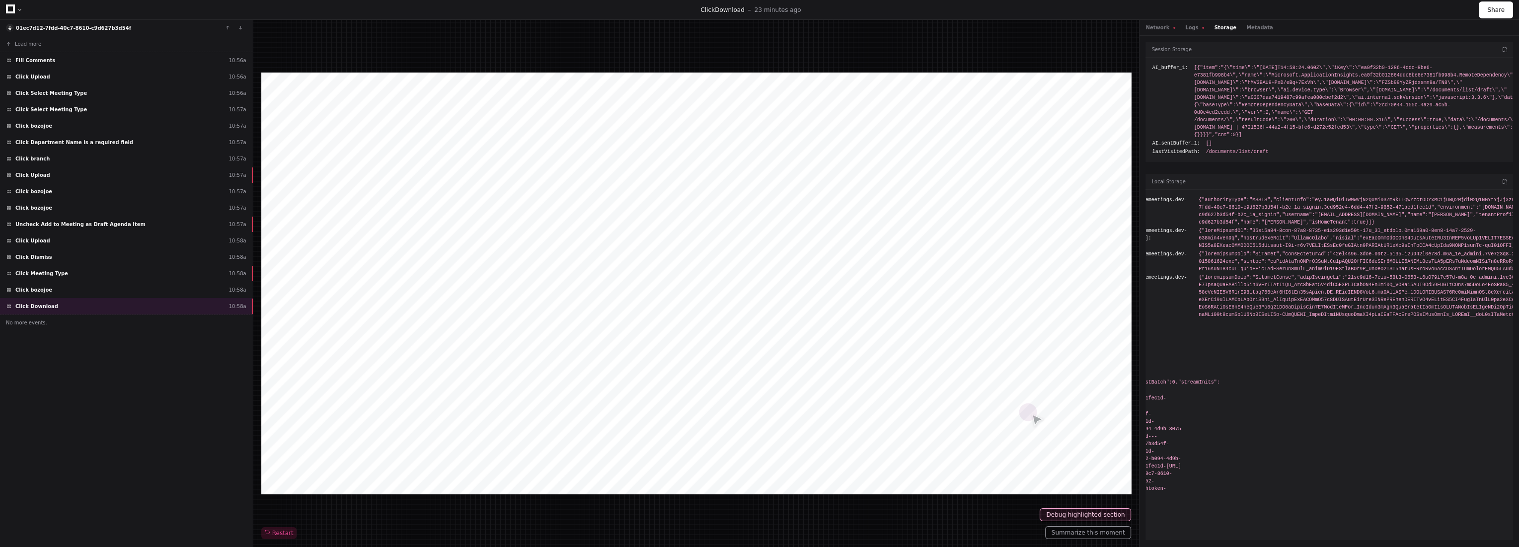
drag, startPoint x: 1240, startPoint y: 185, endPoint x: 1384, endPoint y: 188, distance: 144.6
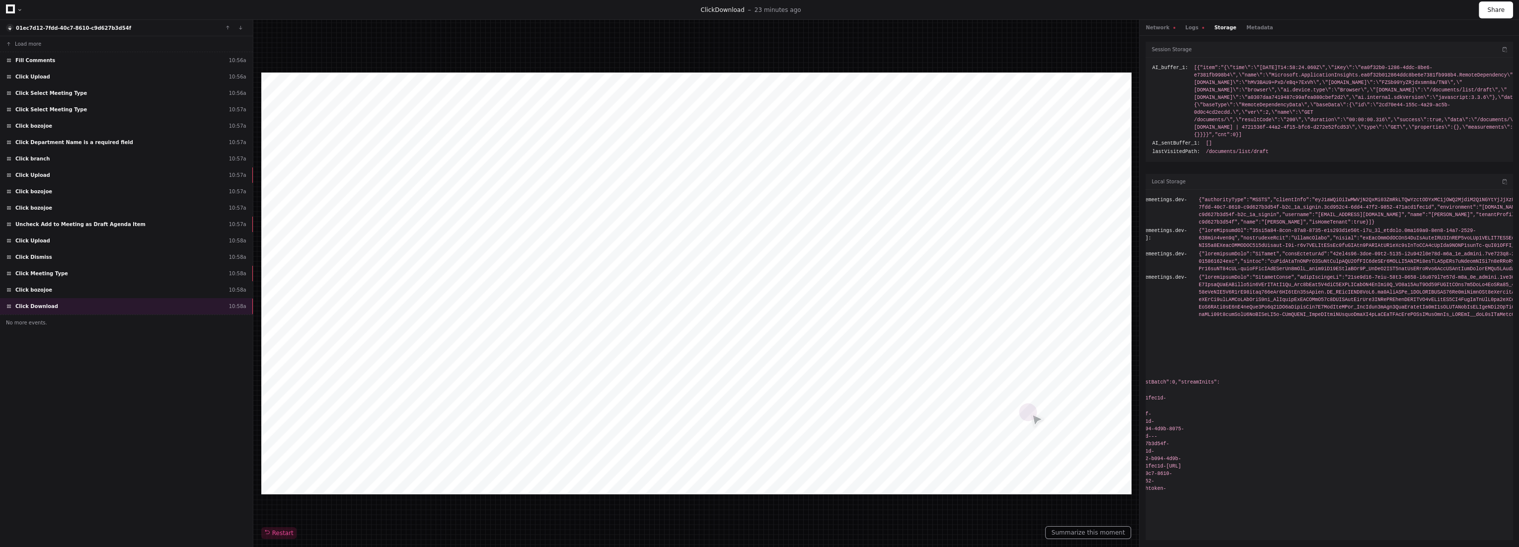
click at [15, 5] on div at bounding box center [14, 9] width 17 height 14
click at [17, 7] on div at bounding box center [14, 9] width 17 height 14
click at [23, 10] on div "Click Download 23 minutes ago" at bounding box center [751, 10] width 1456 height 8
click at [17, 11] on div at bounding box center [20, 10] width 6 height 6
click at [26, 9] on div "Click Download 23 minutes ago" at bounding box center [751, 10] width 1456 height 8
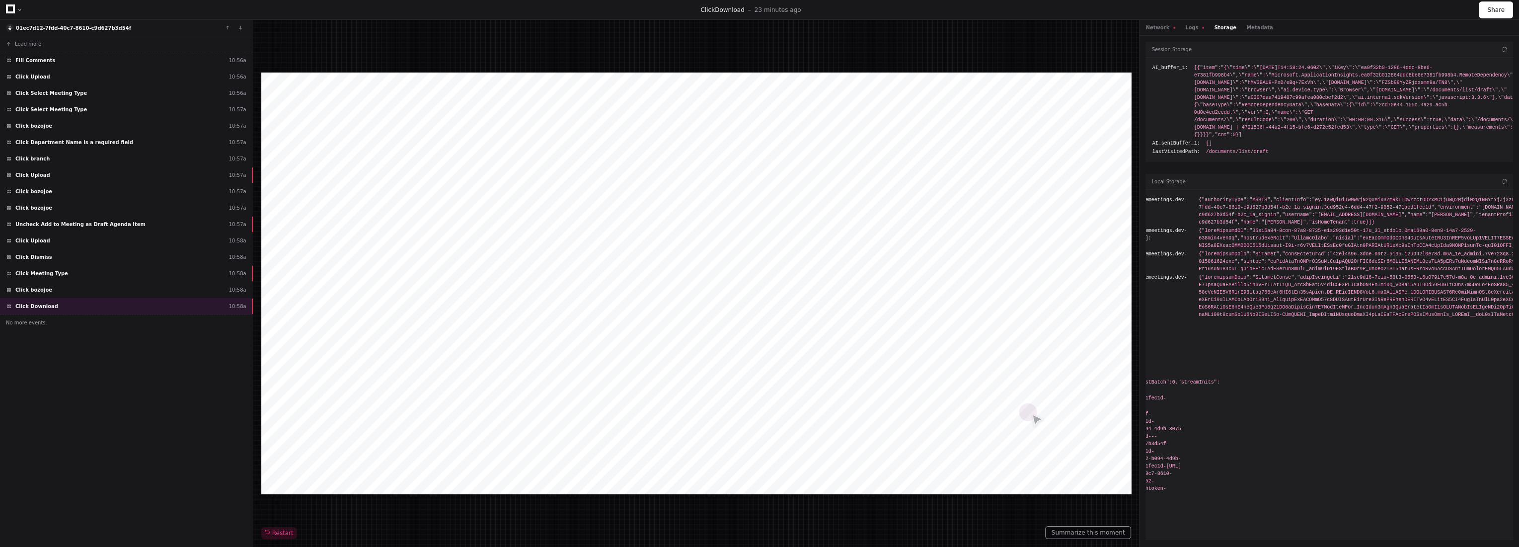
click at [19, 7] on div at bounding box center [20, 10] width 6 height 6
click at [9, 8] on icon at bounding box center [10, 8] width 9 height 9
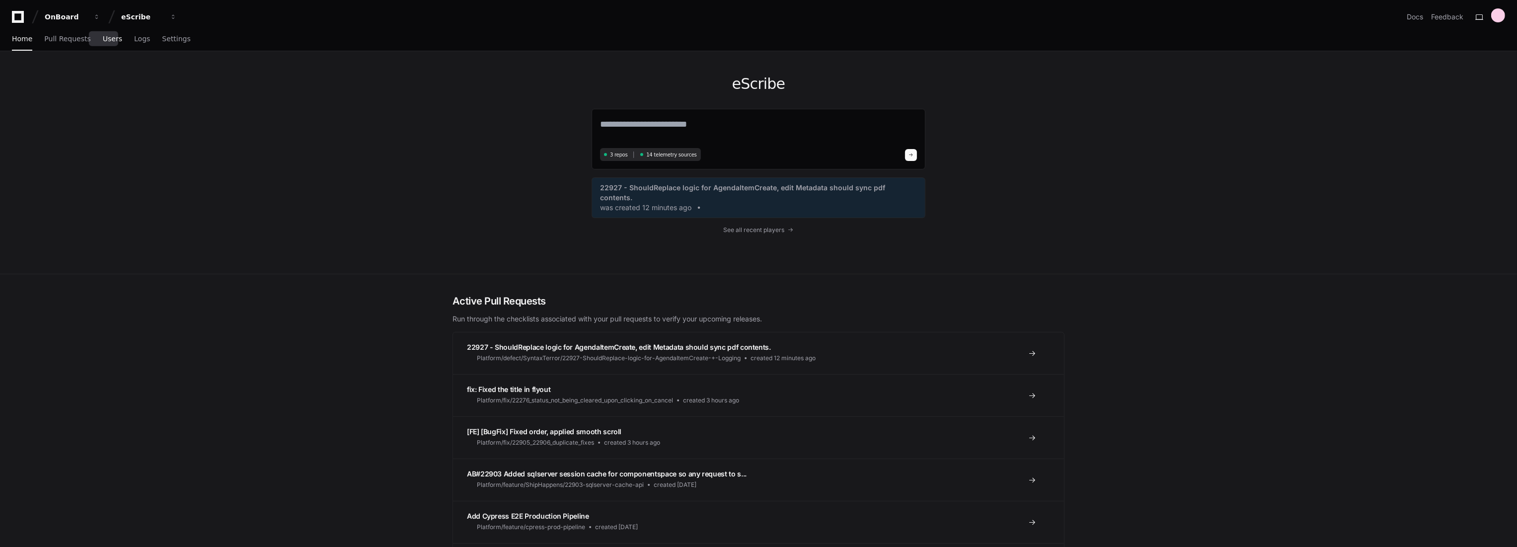
click at [110, 41] on span "Users" at bounding box center [112, 39] width 19 height 6
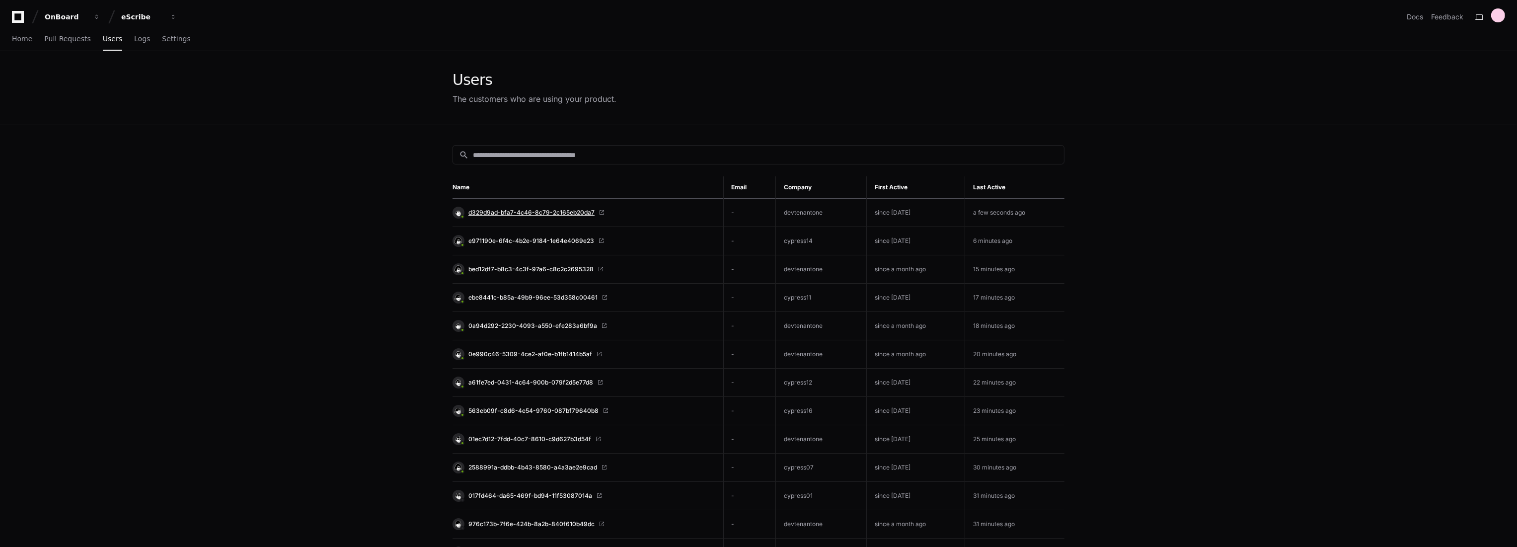
click at [574, 211] on span "d329d9ad-bfa7-4c46-8c79-2c165eb20da7" at bounding box center [531, 213] width 126 height 8
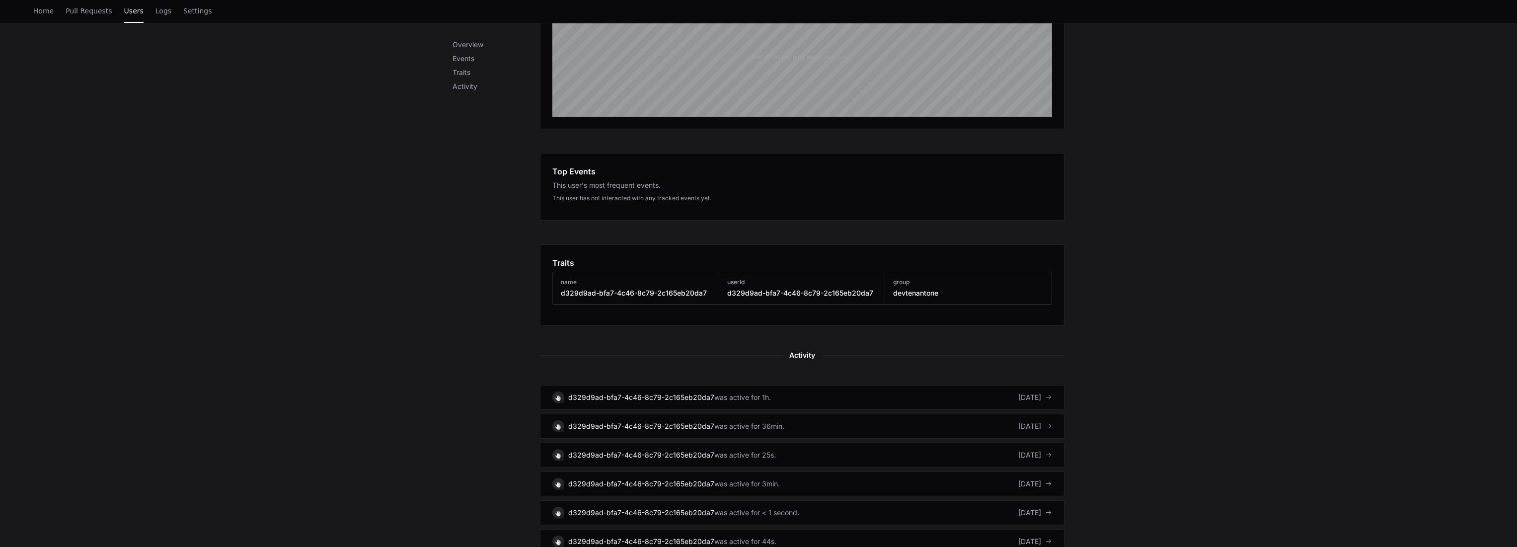
scroll to position [221, 0]
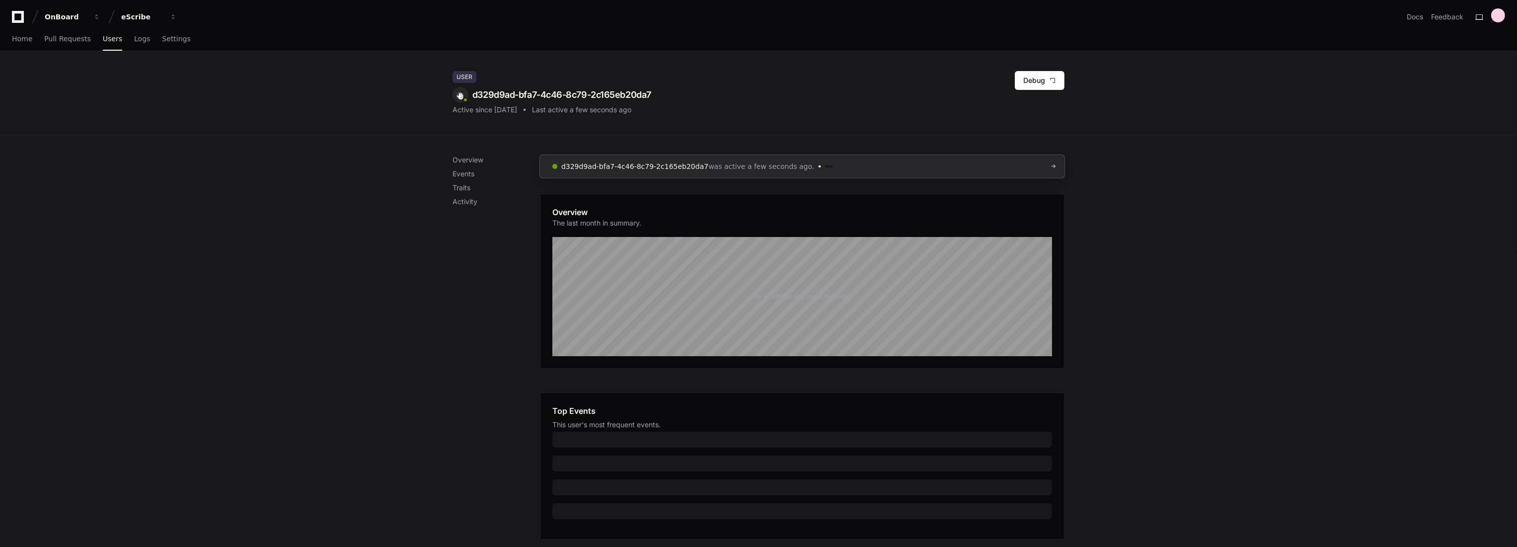
click at [910, 162] on link "d329d9ad-bfa7-4c46-8c79-2c165eb20da7 was active a few seconds ago." at bounding box center [802, 166] width 525 height 23
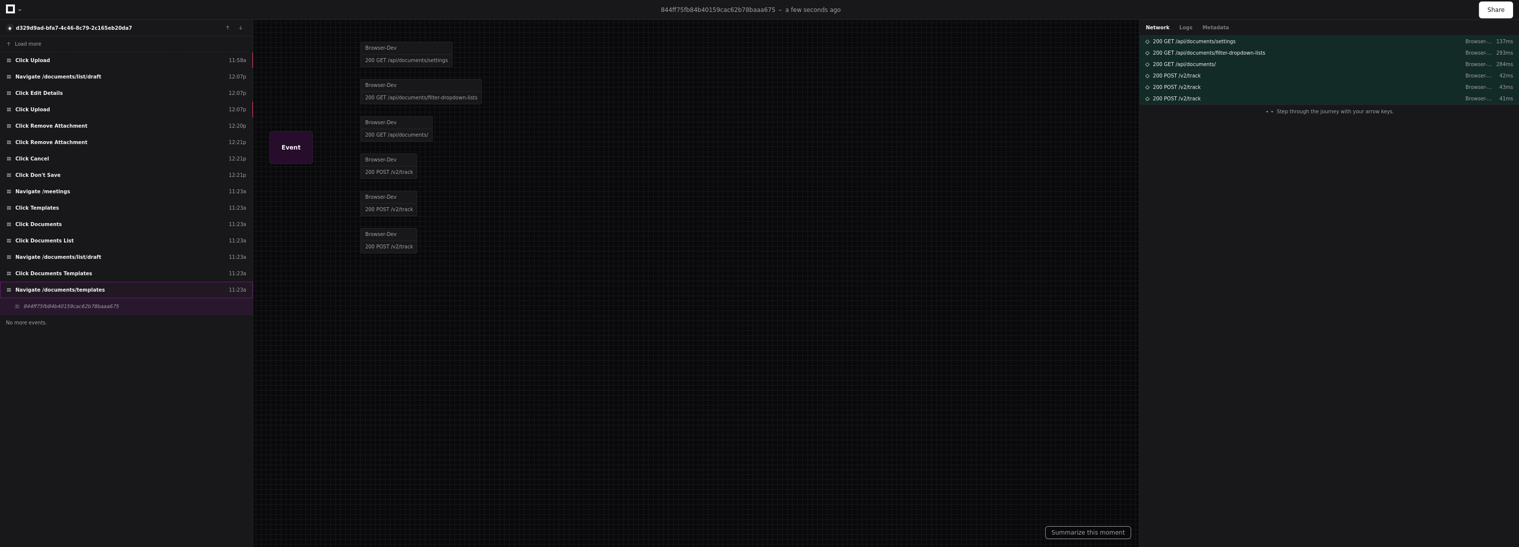
click at [87, 288] on span "Navigate /documents/templates" at bounding box center [59, 289] width 89 height 7
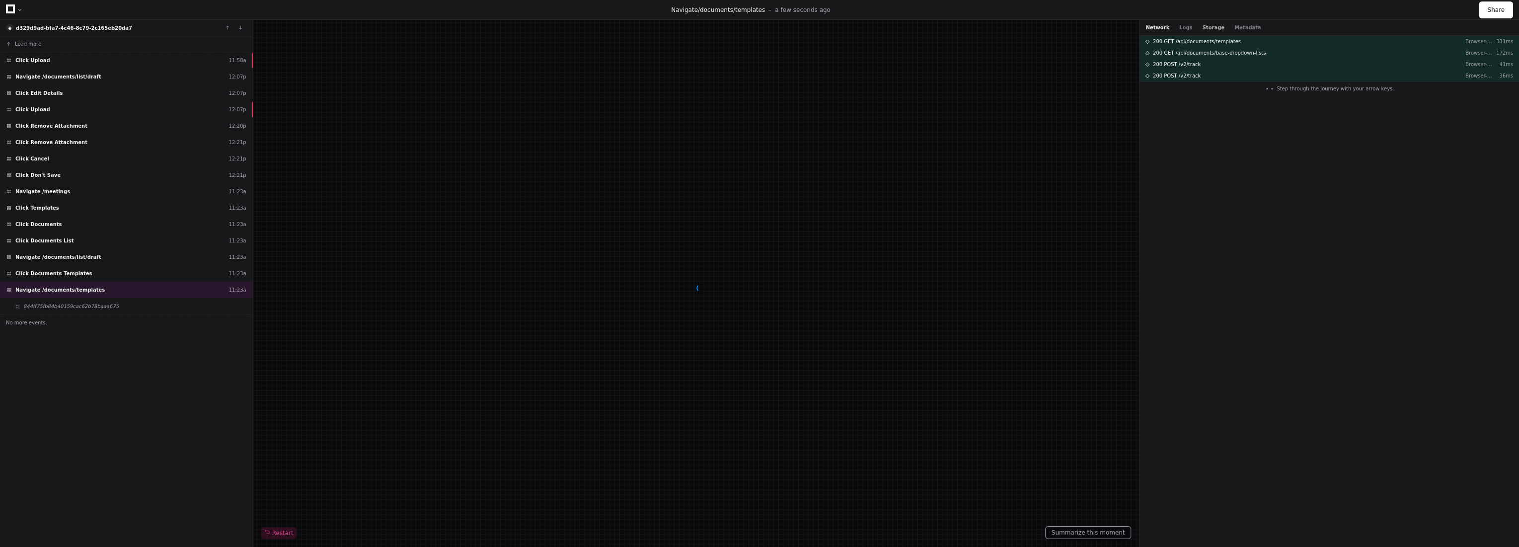
click at [1202, 27] on button "Storage" at bounding box center [1213, 27] width 22 height 7
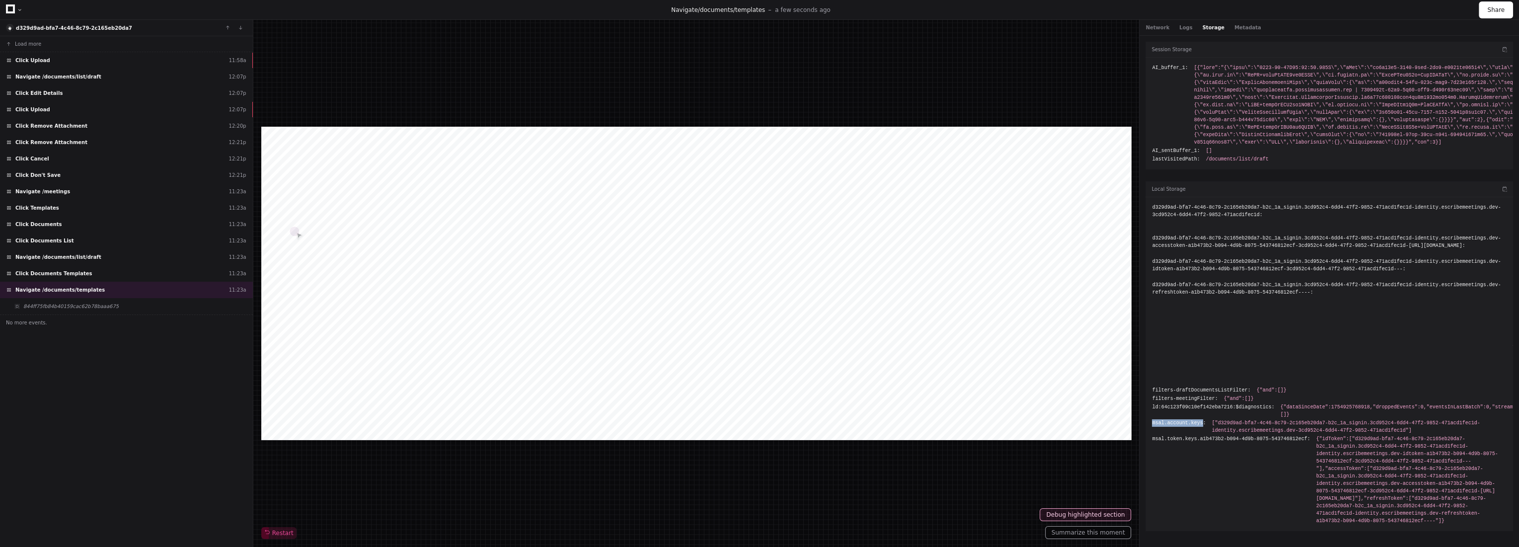
click at [1149, 420] on div "d329d9ad-bfa7-4c46-8c79-2c165eb20da7-b2c_1a_signin.3cd952c4-6dd4-47f2-9852-471a…" at bounding box center [1330, 364] width 368 height 334
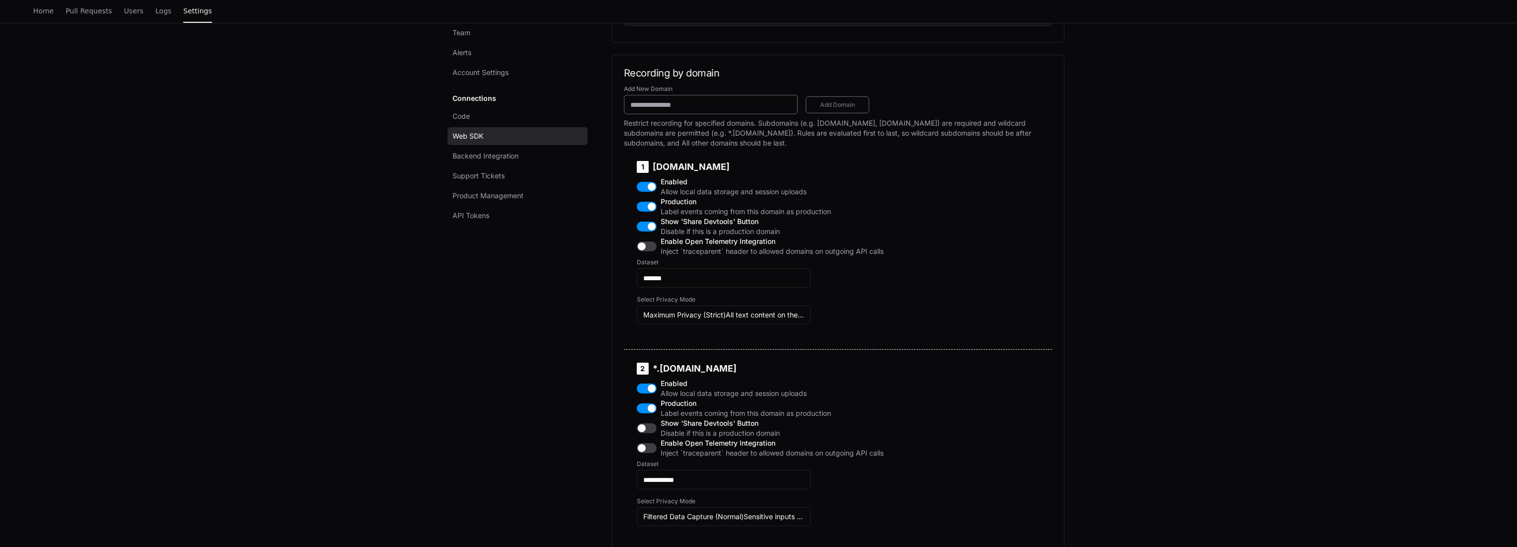
scroll to position [441, 0]
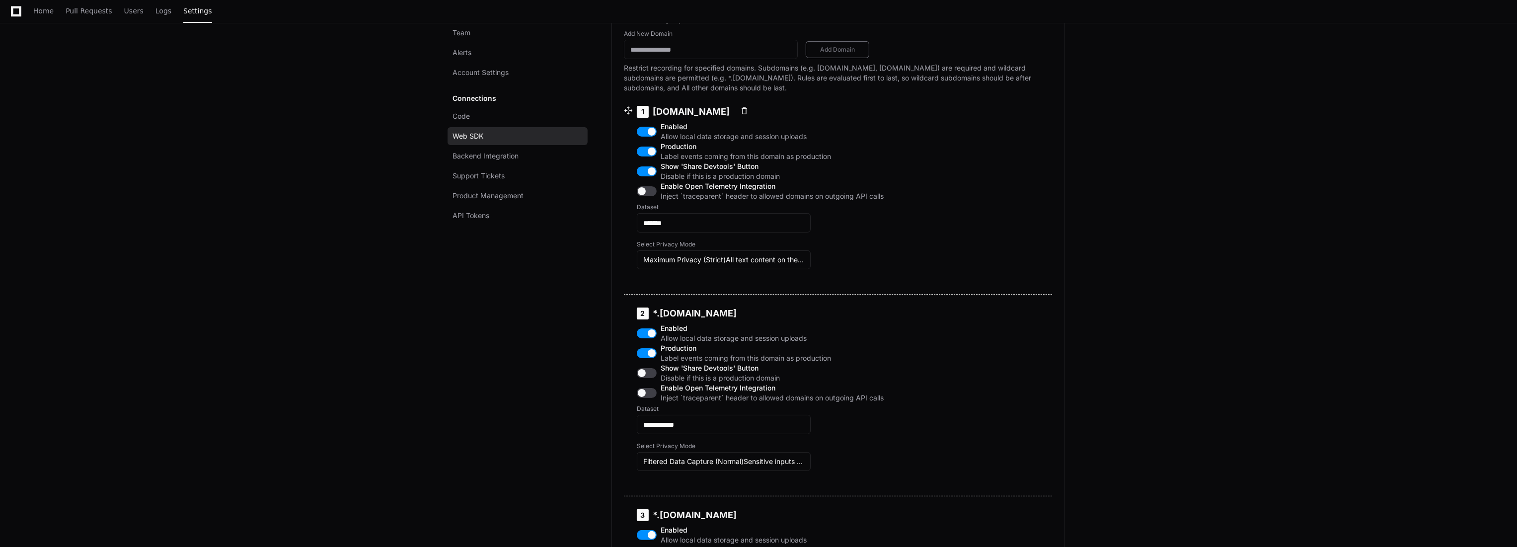
click at [675, 132] on span "Enabled" at bounding box center [772, 127] width 223 height 10
click at [652, 137] on button "button" at bounding box center [647, 132] width 20 height 10
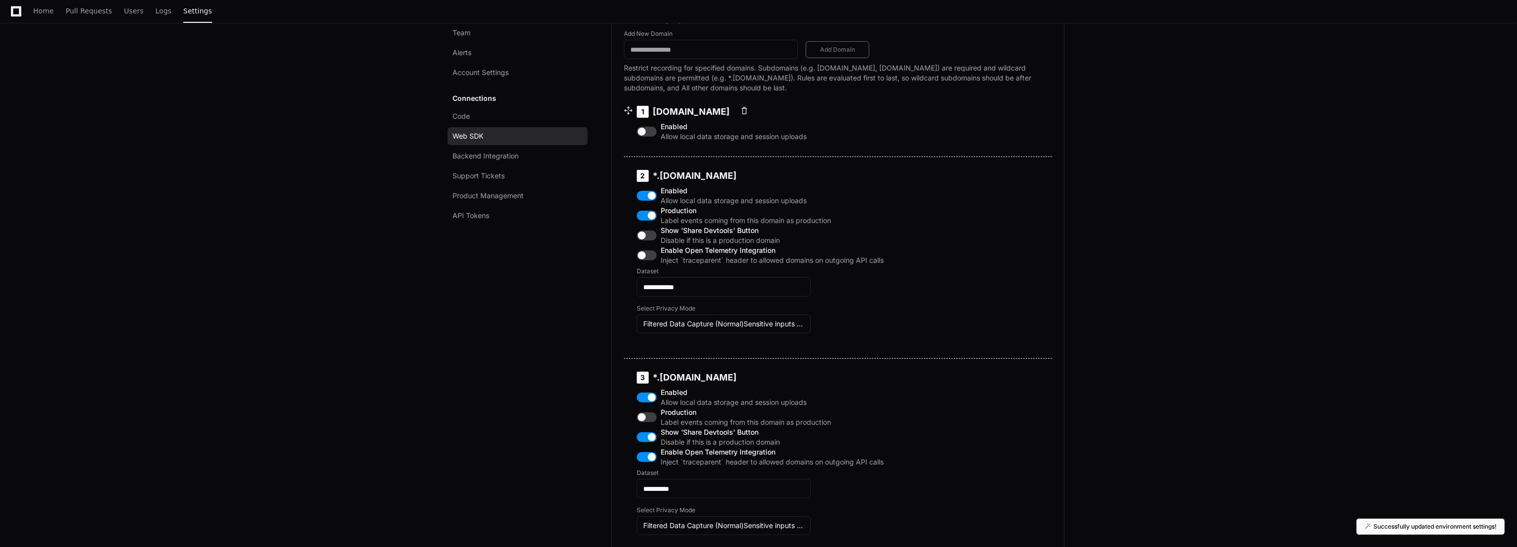
click at [651, 137] on button "button" at bounding box center [647, 132] width 20 height 10
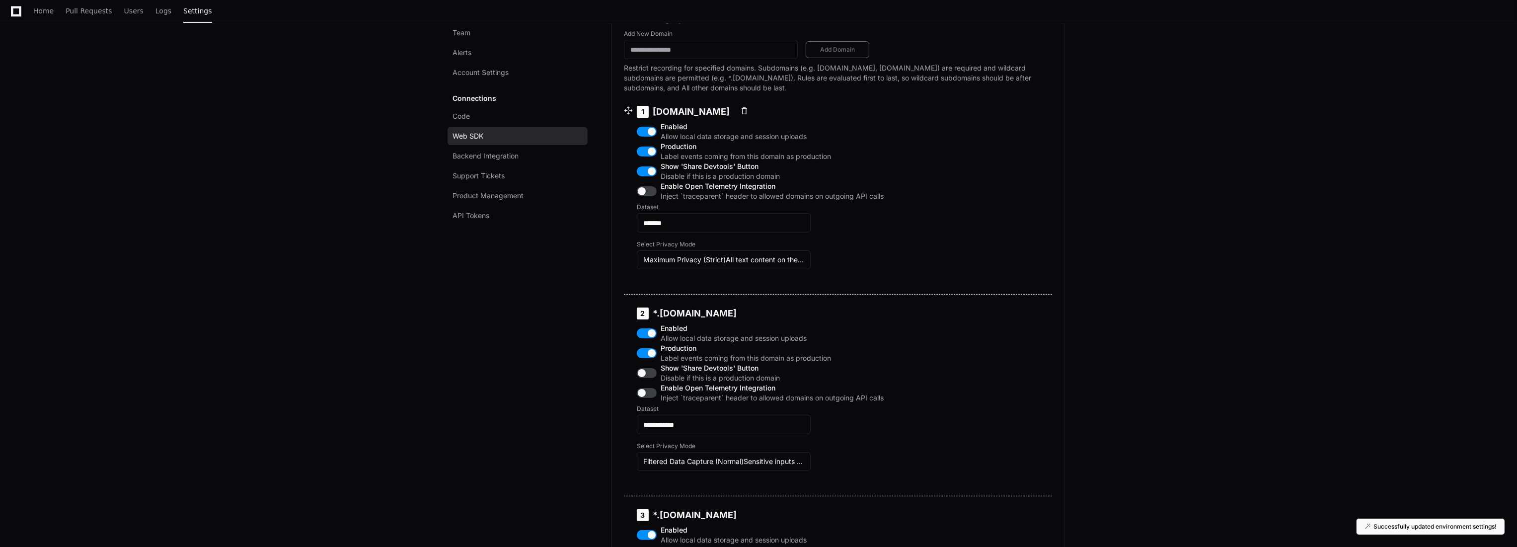
click at [965, 190] on div "1 platformus.escribemeetings.com Enabled Allow local data storage and session u…" at bounding box center [838, 193] width 428 height 201
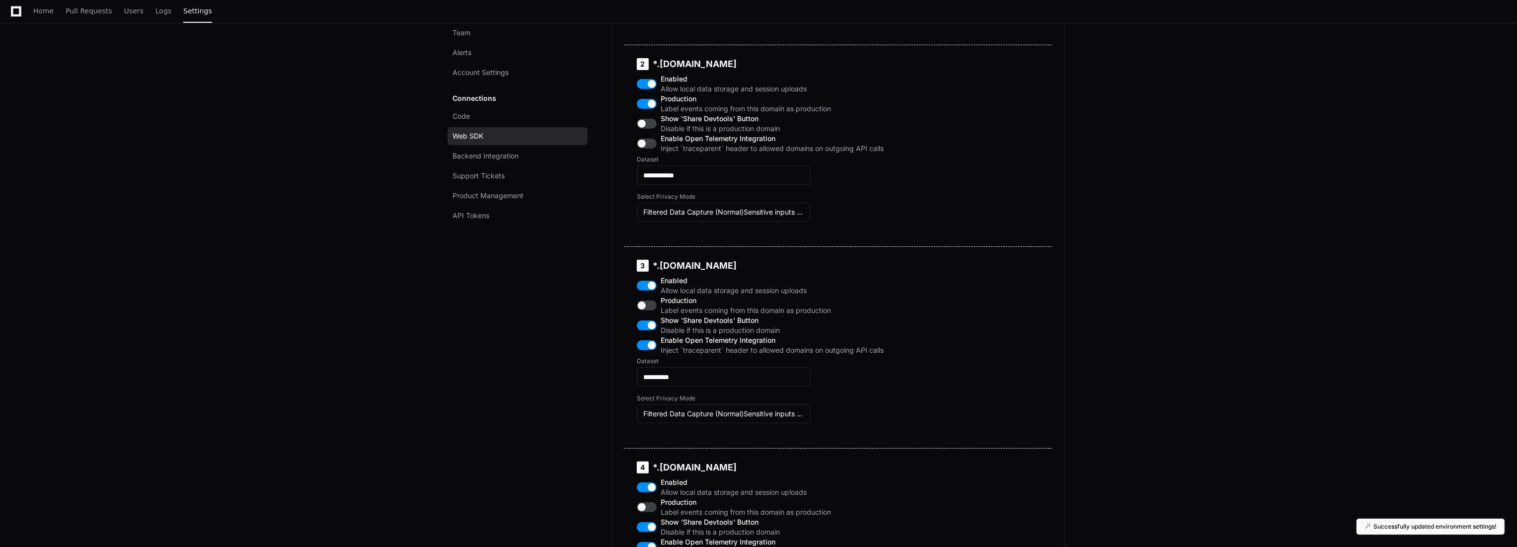
scroll to position [552, 0]
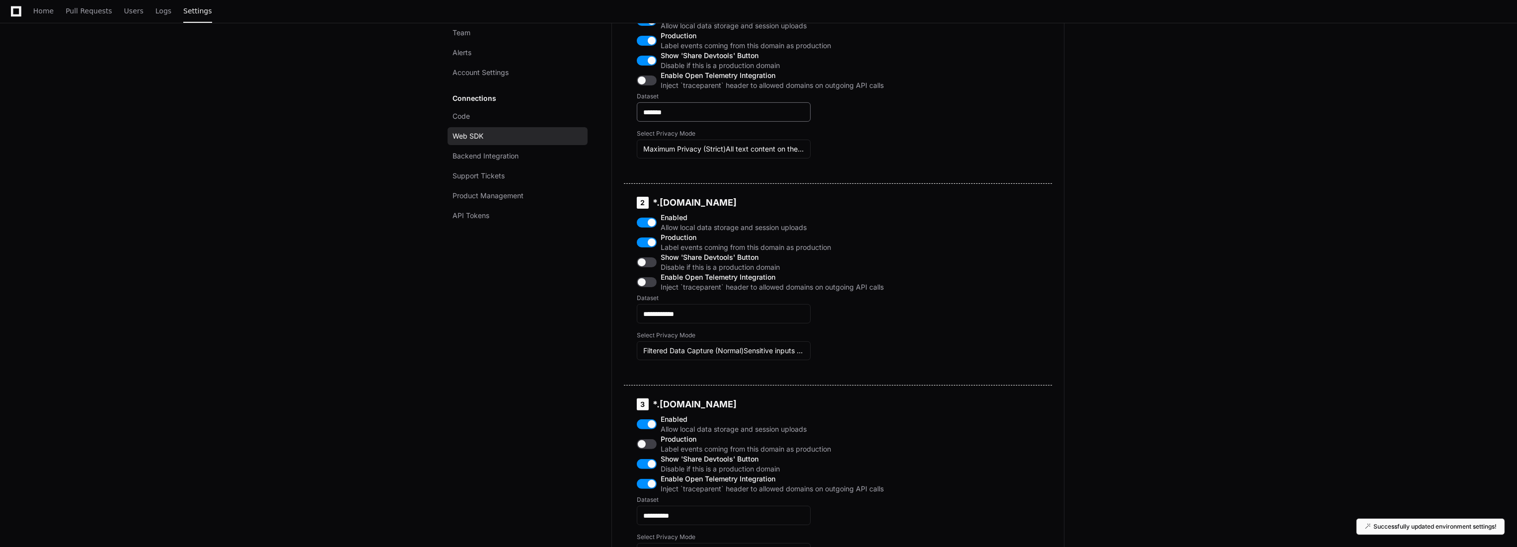
click at [739, 117] on input "*******" at bounding box center [723, 112] width 161 height 10
type input "**********"
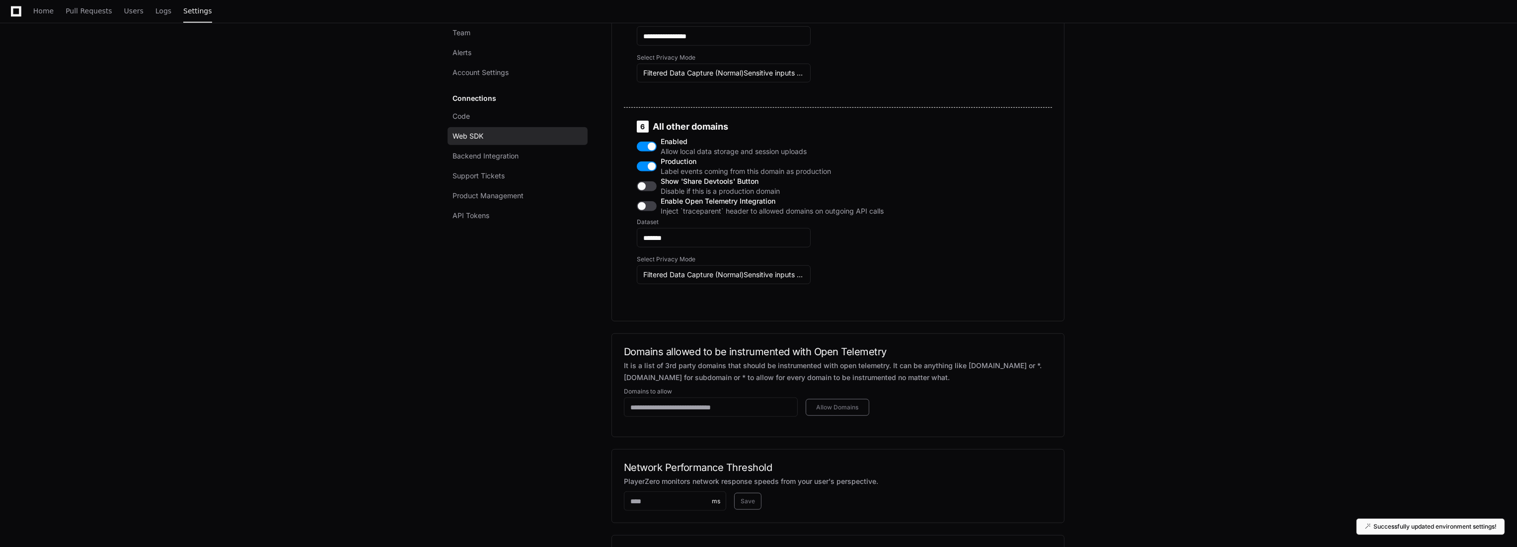
scroll to position [1821, 0]
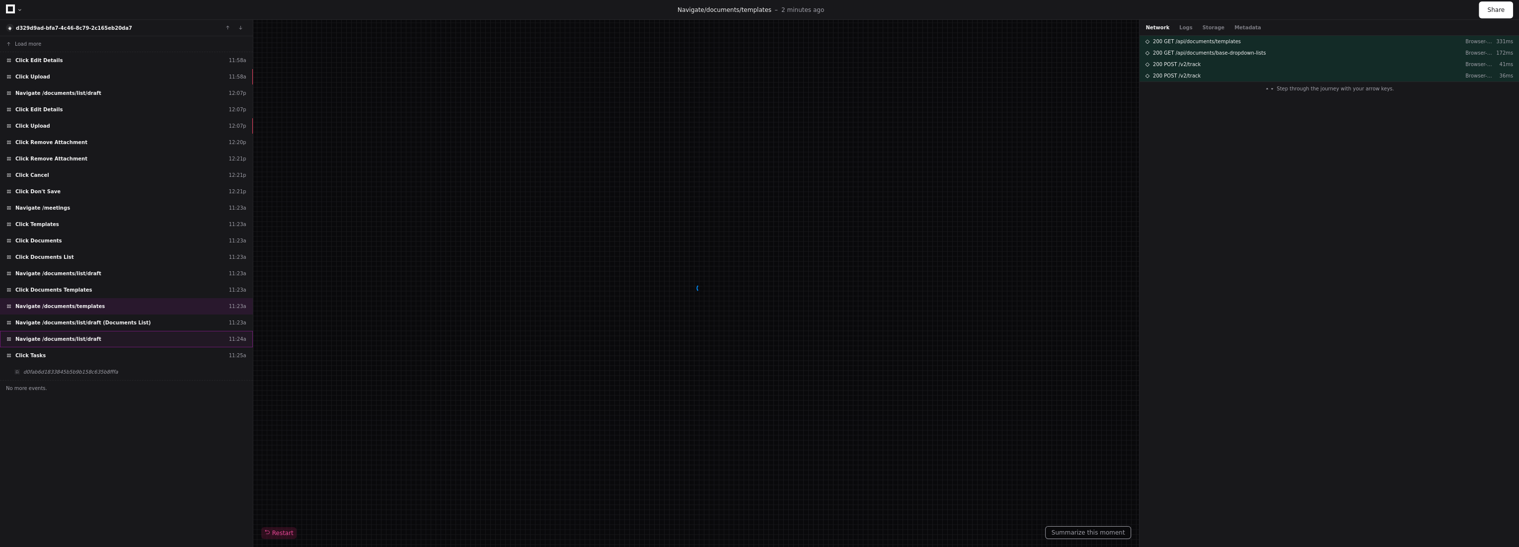
click at [117, 340] on div "Navigate /documents/list/draft 11:24a" at bounding box center [126, 339] width 253 height 16
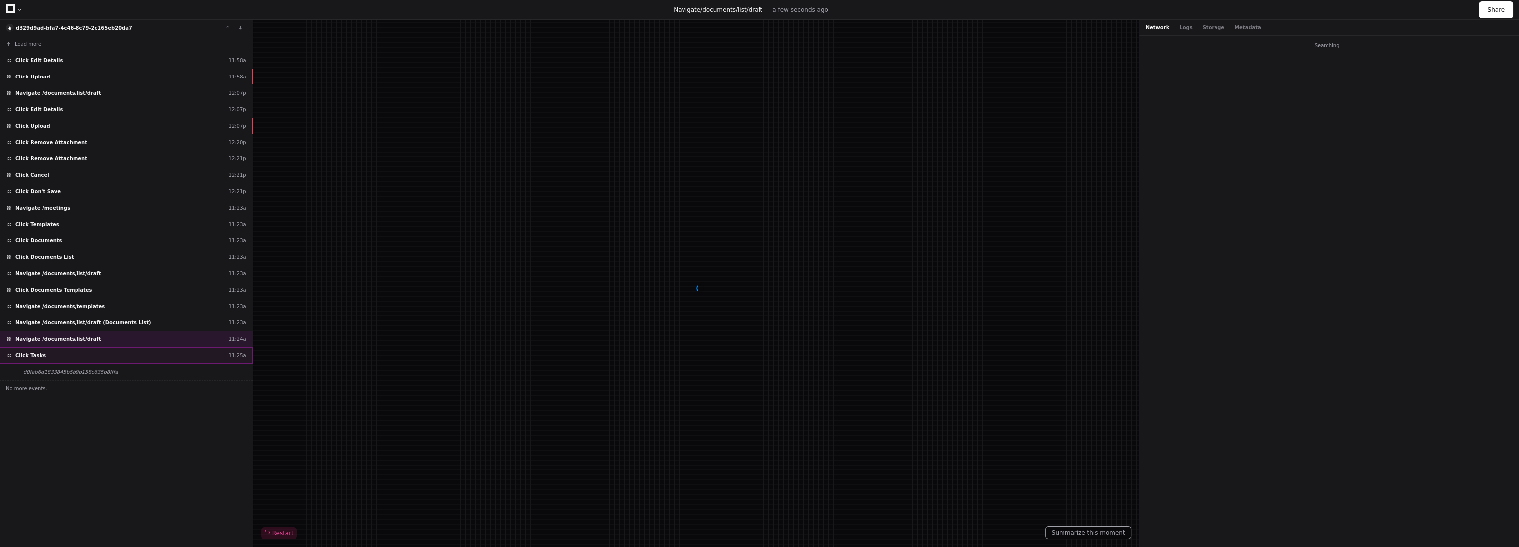
click at [103, 355] on div "Click Tasks 11:25a" at bounding box center [126, 355] width 253 height 16
click at [1201, 22] on div "Network Logs Storage Metadata" at bounding box center [1330, 28] width 380 height 16
click at [1202, 26] on button "Storage" at bounding box center [1213, 27] width 22 height 7
click at [1190, 26] on div "Network Logs Storage Metadata" at bounding box center [1203, 27] width 115 height 7
click at [1208, 22] on div "Network Logs Storage Metadata" at bounding box center [1330, 28] width 380 height 16
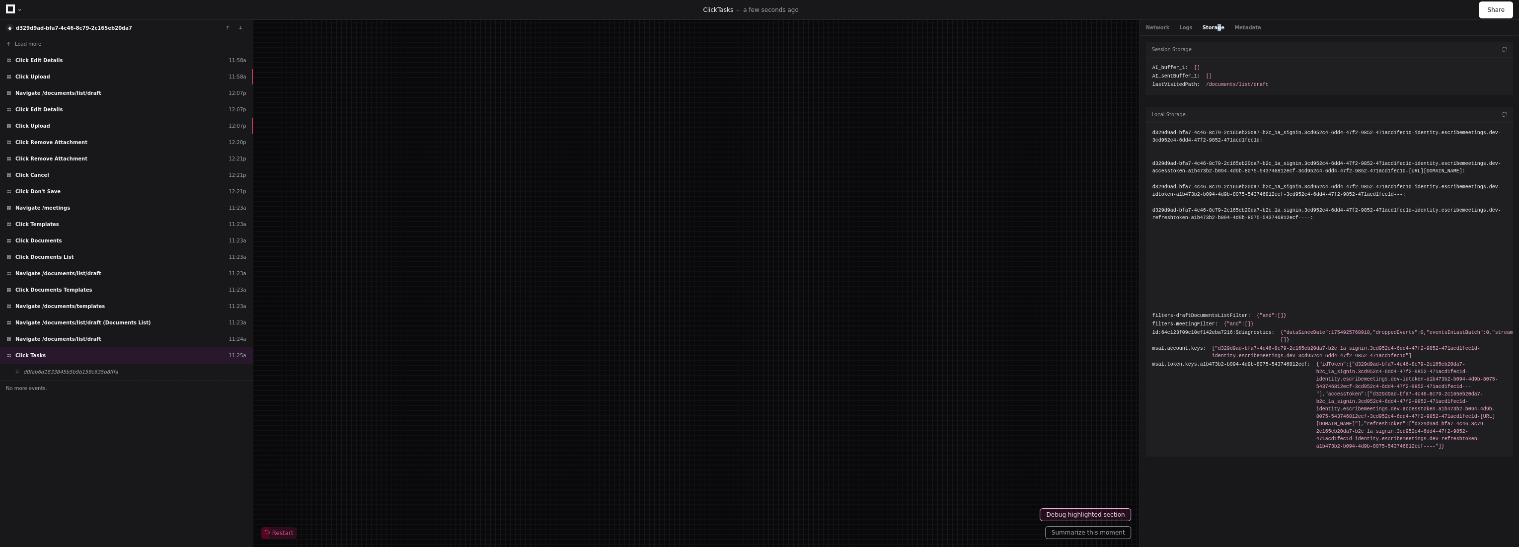
click at [1207, 28] on button "Storage" at bounding box center [1213, 27] width 22 height 7
click at [81, 257] on div "Click Documents List 11:23a" at bounding box center [126, 257] width 253 height 16
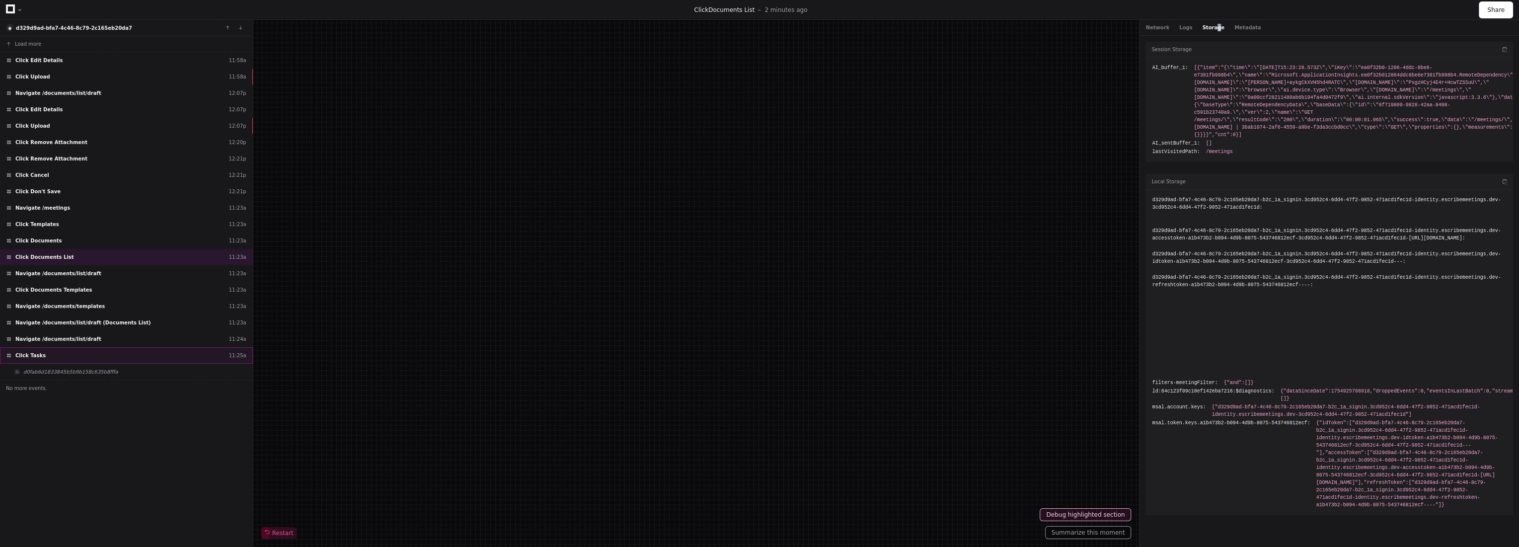
click at [98, 352] on div "Click Tasks 11:25a" at bounding box center [126, 355] width 253 height 16
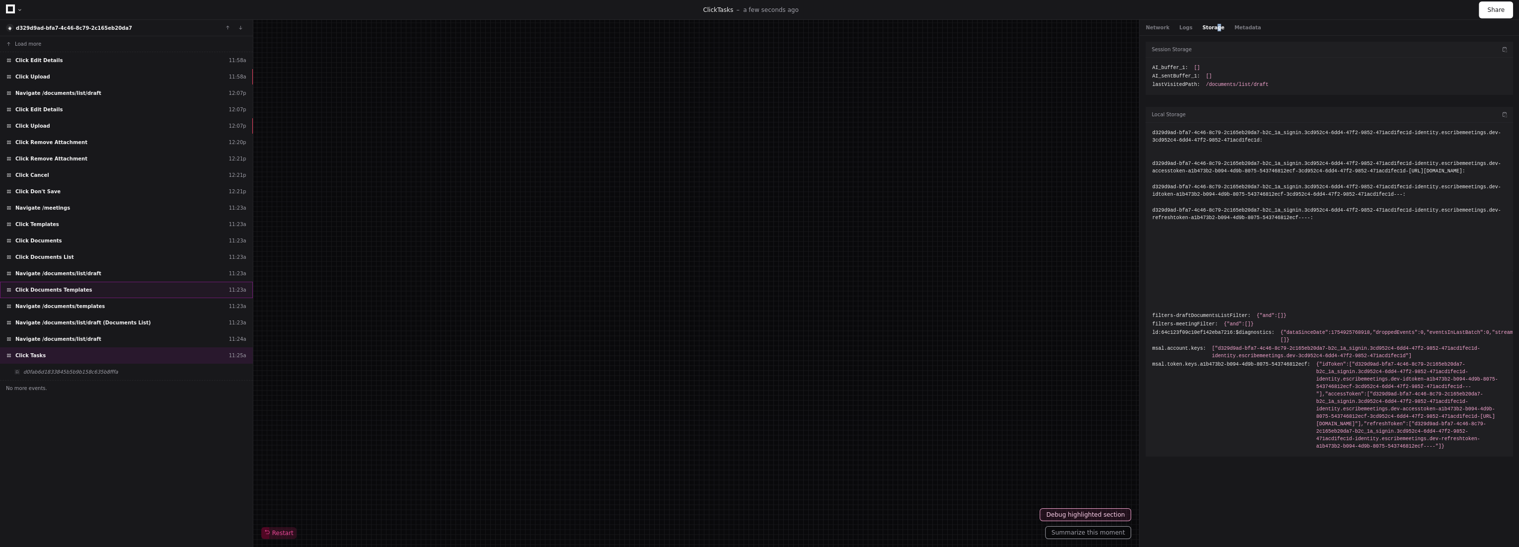
click at [105, 282] on div "Click Documents Templates 11:23a" at bounding box center [126, 290] width 253 height 16
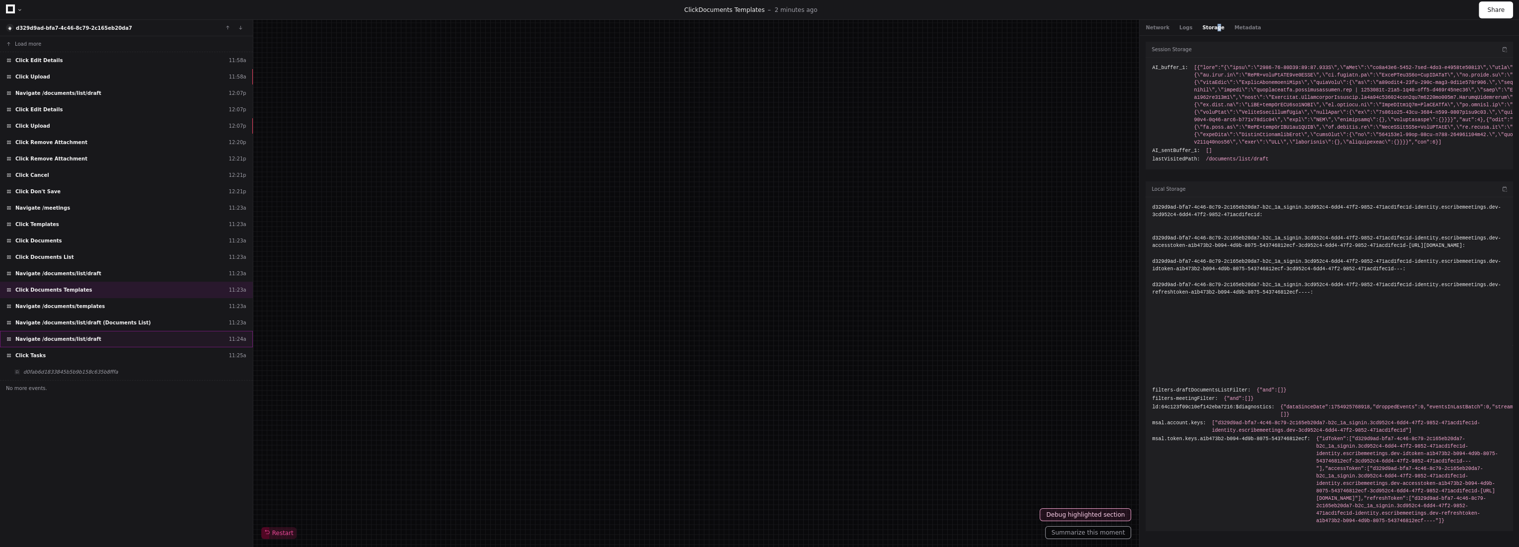
click at [87, 333] on div "Navigate /documents/list/draft 11:24a" at bounding box center [126, 339] width 253 height 16
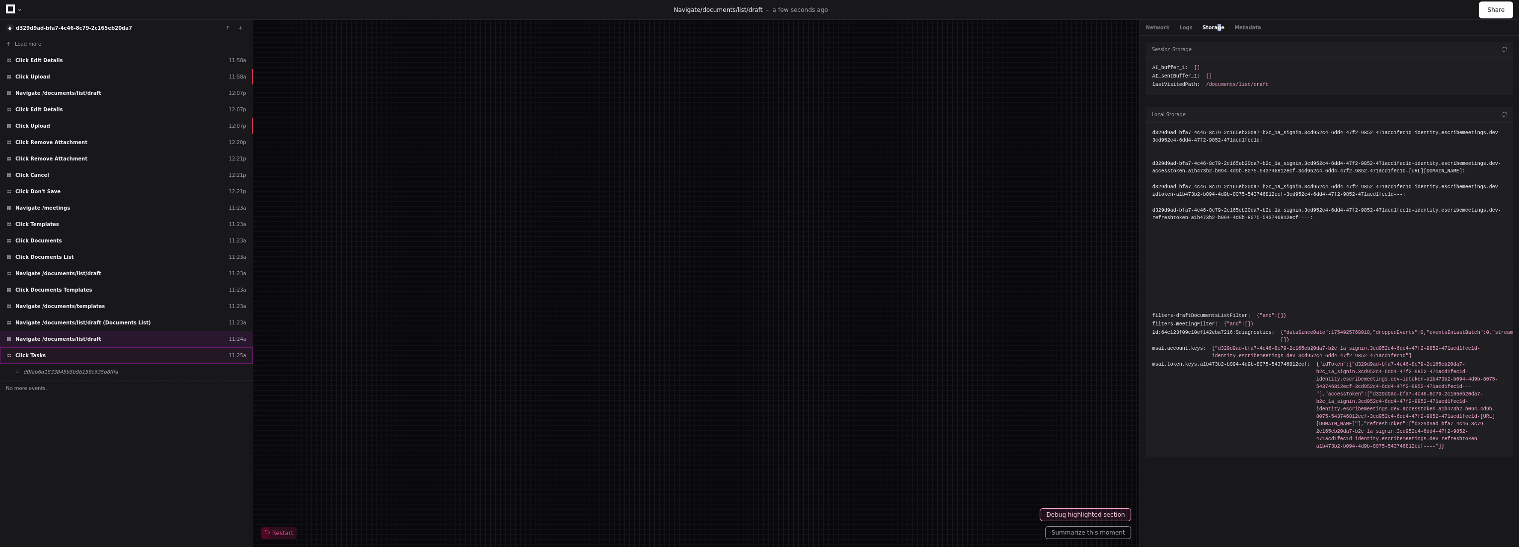
click at [84, 350] on div "Click Tasks 11:25a" at bounding box center [126, 355] width 253 height 16
click at [92, 335] on div "Navigate /documents/list/draft 11:24a" at bounding box center [126, 339] width 253 height 16
click at [87, 348] on div "Click Tasks 11:25a" at bounding box center [126, 355] width 253 height 16
click at [93, 336] on div "Navigate /documents/list/draft 11:24a" at bounding box center [126, 339] width 253 height 16
click at [85, 349] on div "Click Tasks 11:25a" at bounding box center [126, 355] width 253 height 16
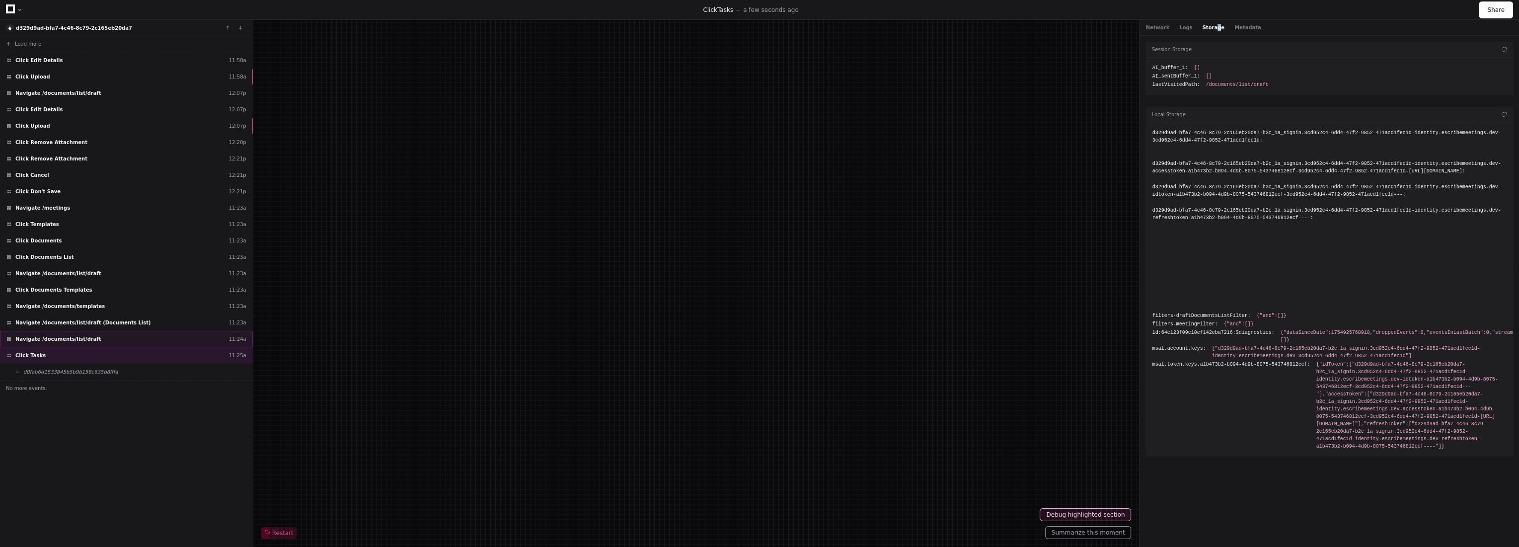
click at [98, 332] on div "Navigate /documents/list/draft 11:24a" at bounding box center [126, 339] width 253 height 16
click at [89, 342] on div "Navigate /documents/list/draft 11:24a" at bounding box center [126, 339] width 253 height 16
click at [86, 347] on div "Click Tasks 11:25a" at bounding box center [126, 355] width 253 height 16
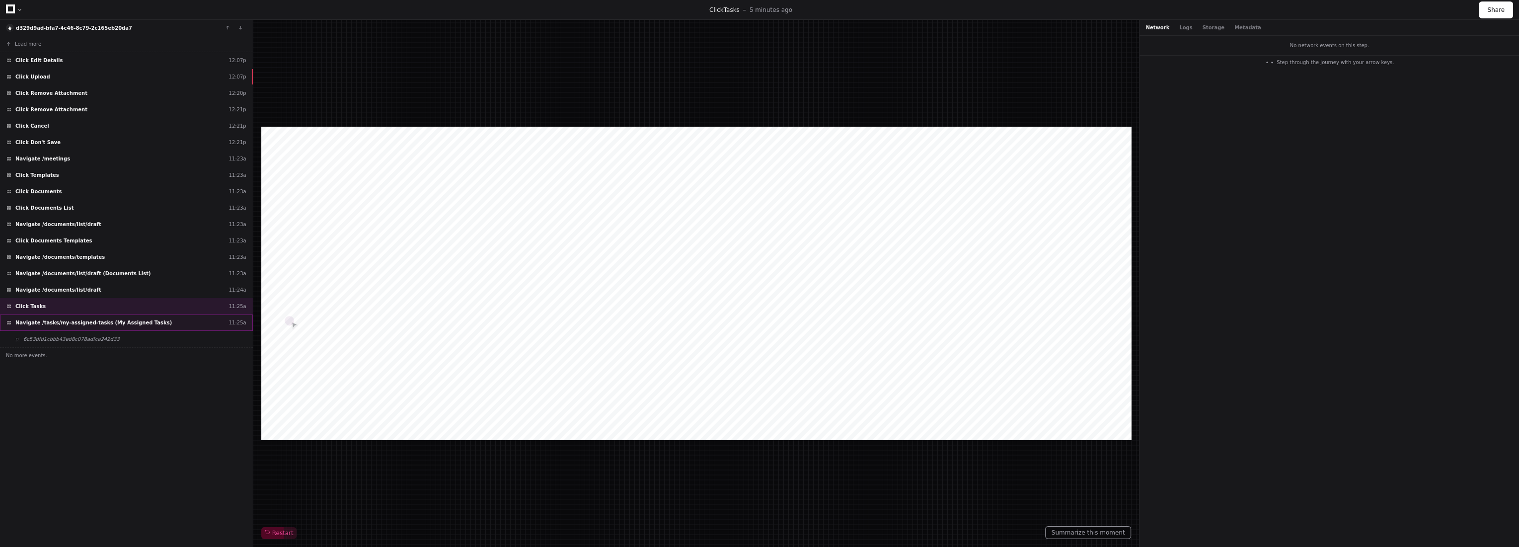
click at [110, 321] on span "Navigate /tasks/my-assigned-tasks (My Assigned Tasks)" at bounding box center [93, 322] width 156 height 7
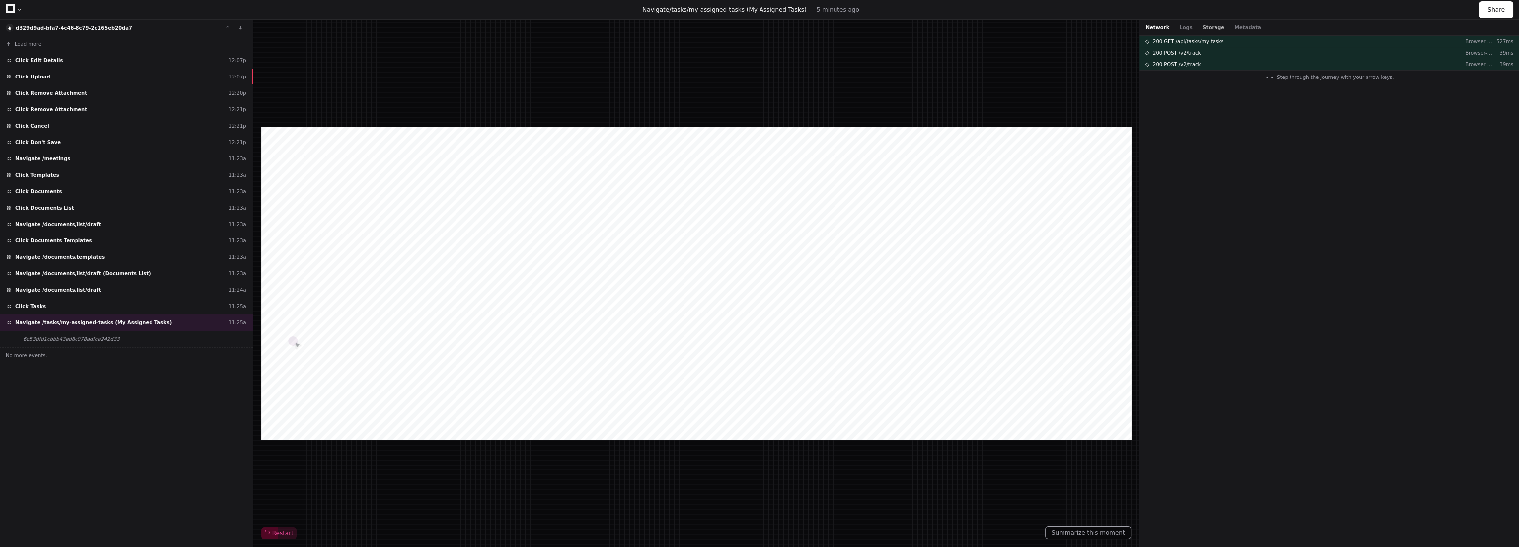
click at [1202, 25] on button "Storage" at bounding box center [1213, 27] width 22 height 7
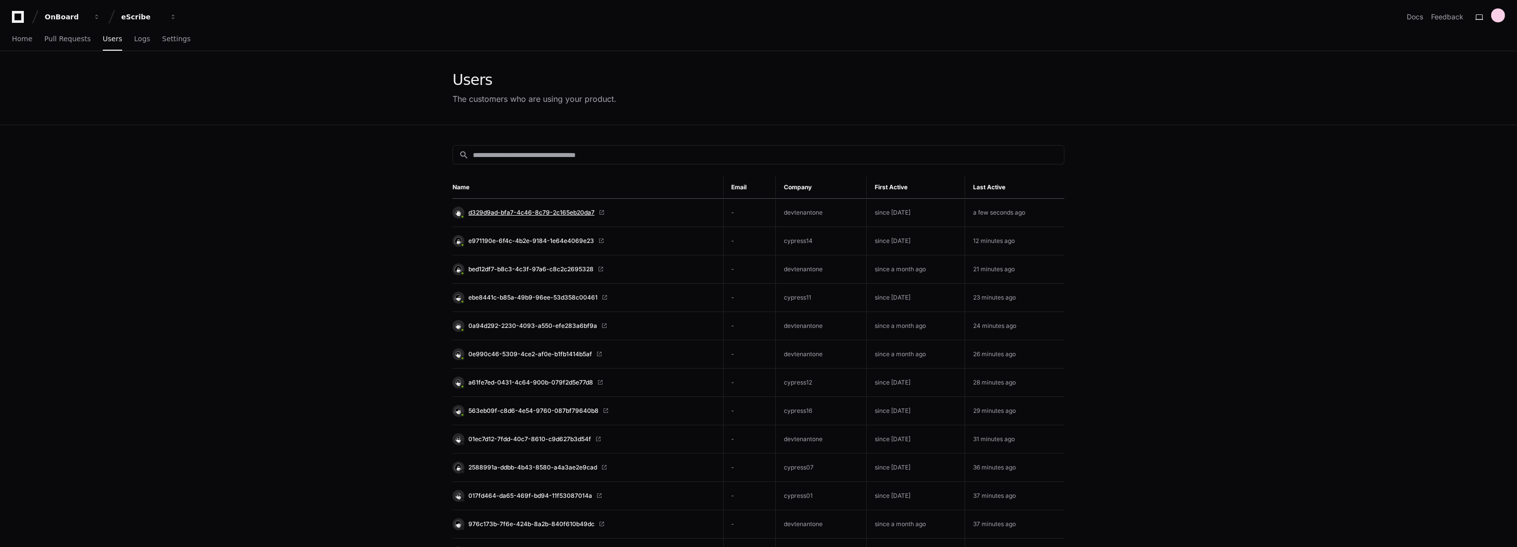
click at [551, 212] on span "d329d9ad-bfa7-4c46-8c79-2c165eb20da7" at bounding box center [531, 213] width 126 height 8
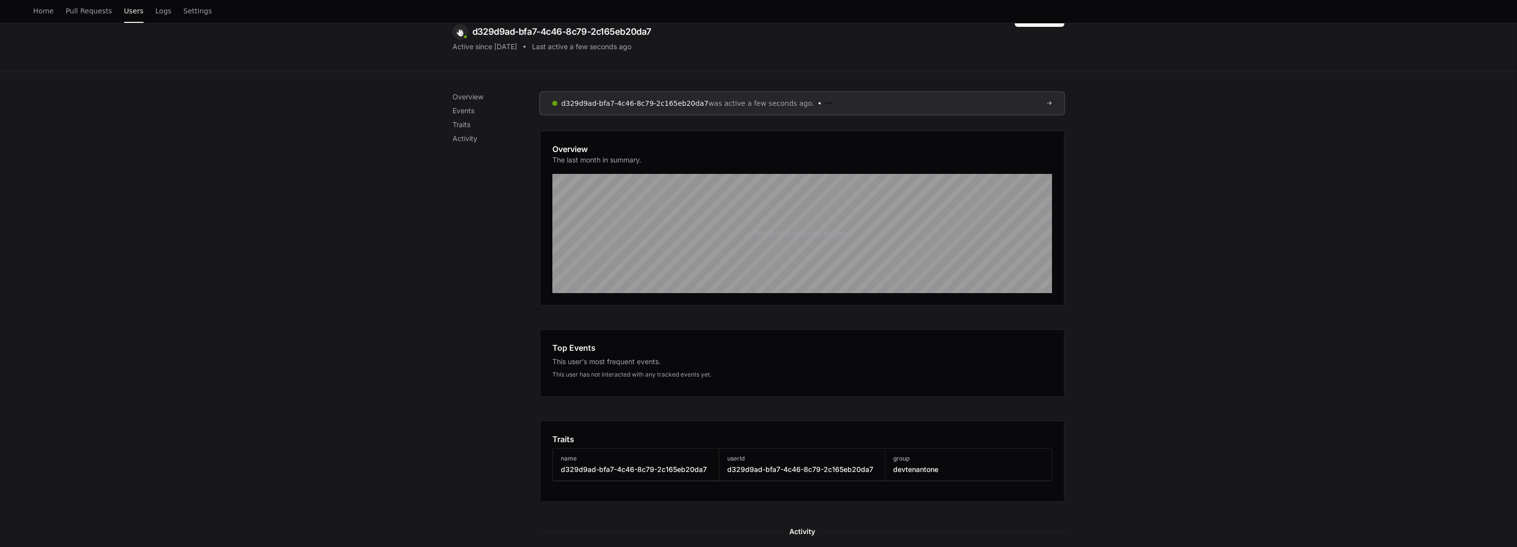
scroll to position [55, 0]
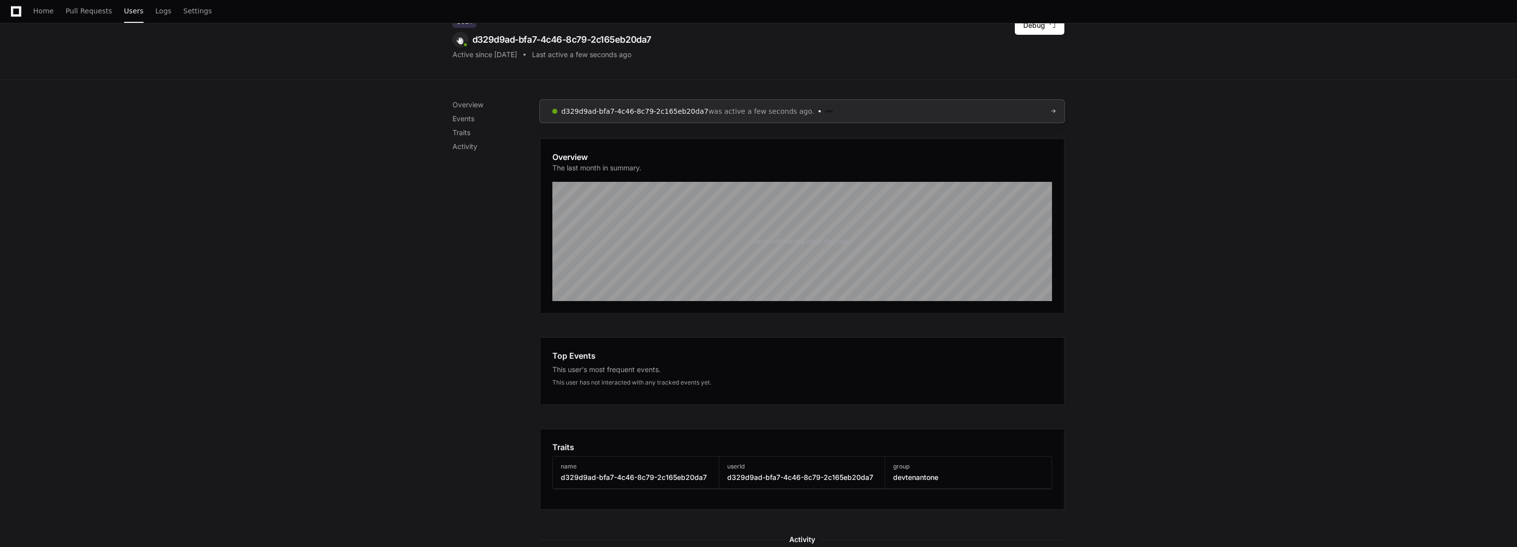
click at [972, 112] on link "d329d9ad-bfa7-4c46-8c79-2c165eb20da7 was active a few seconds ago." at bounding box center [802, 111] width 525 height 23
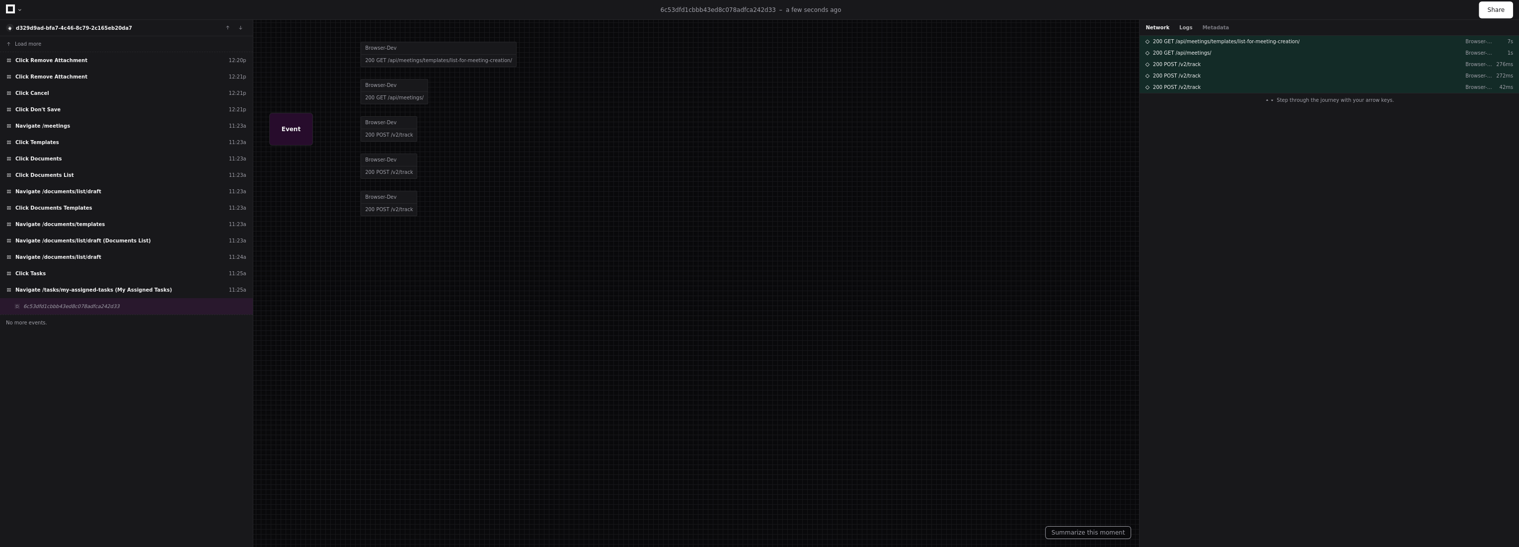
click at [1179, 24] on button "Logs" at bounding box center [1185, 27] width 13 height 7
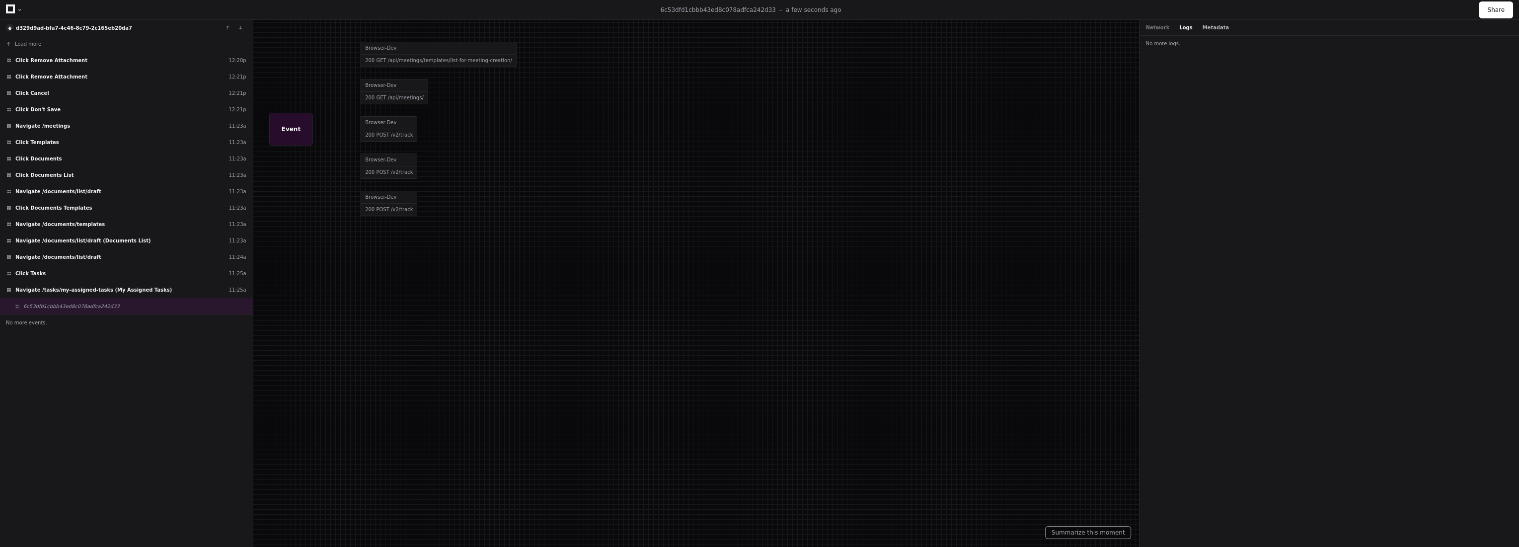
click at [1216, 30] on button "Metadata" at bounding box center [1215, 27] width 27 height 7
